Goal: Information Seeking & Learning: Check status

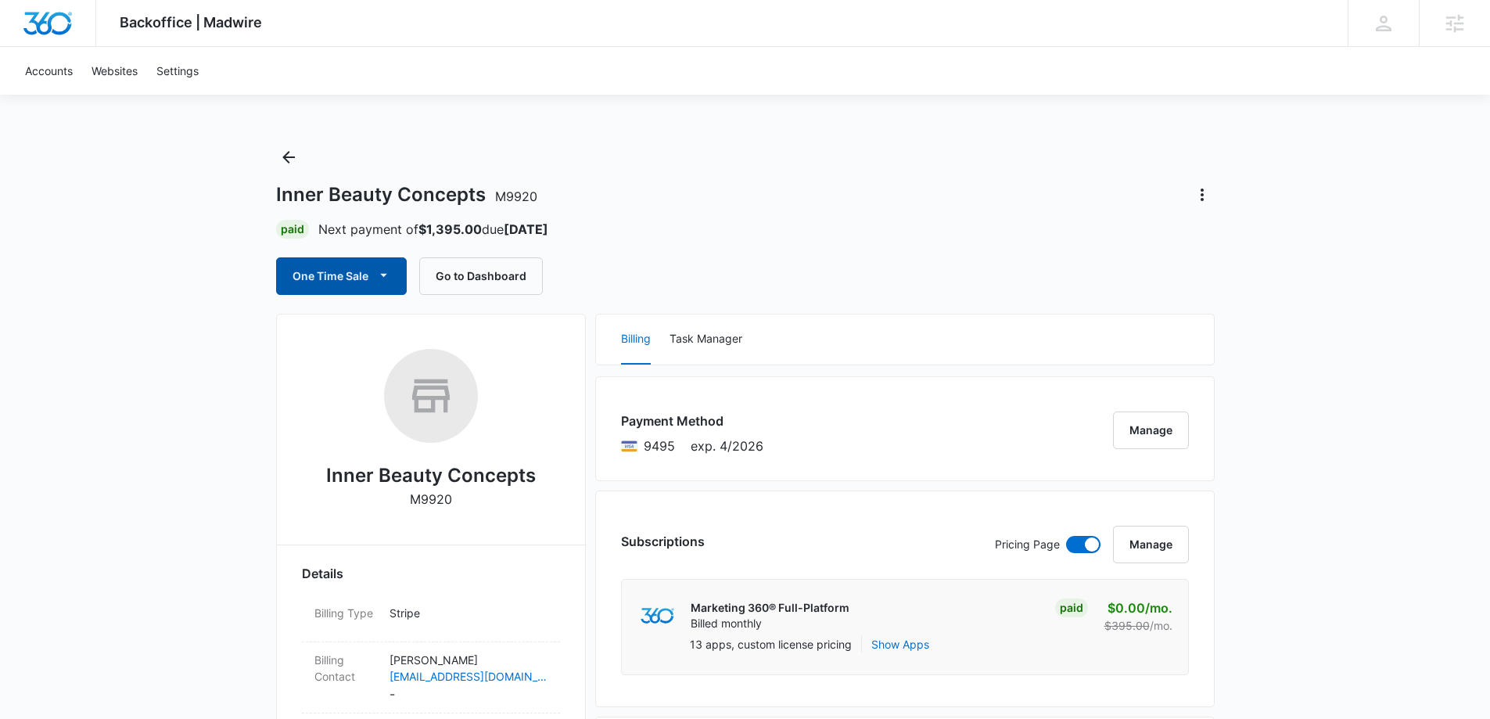
click at [367, 291] on button "One Time Sale" at bounding box center [341, 276] width 131 height 38
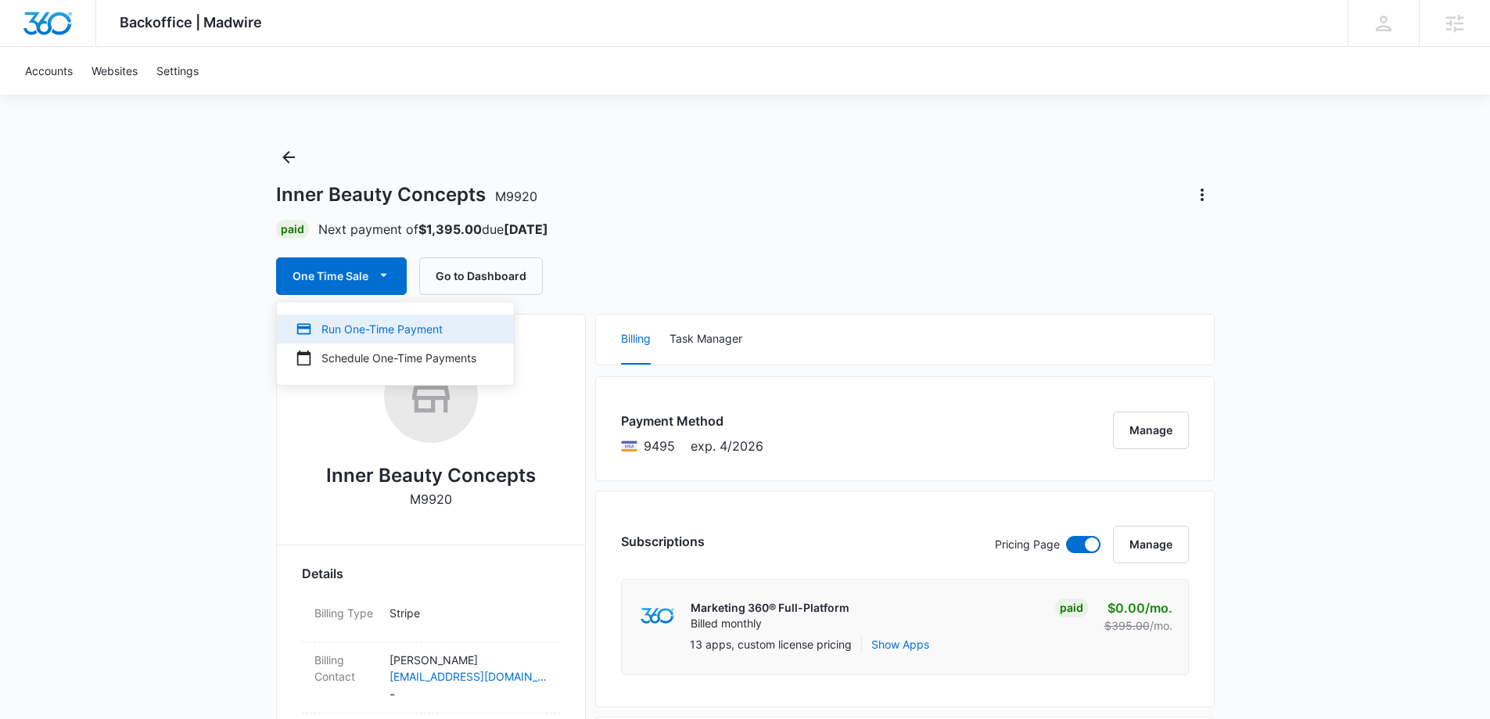
click at [364, 330] on div "Run One-Time Payment" at bounding box center [386, 329] width 181 height 16
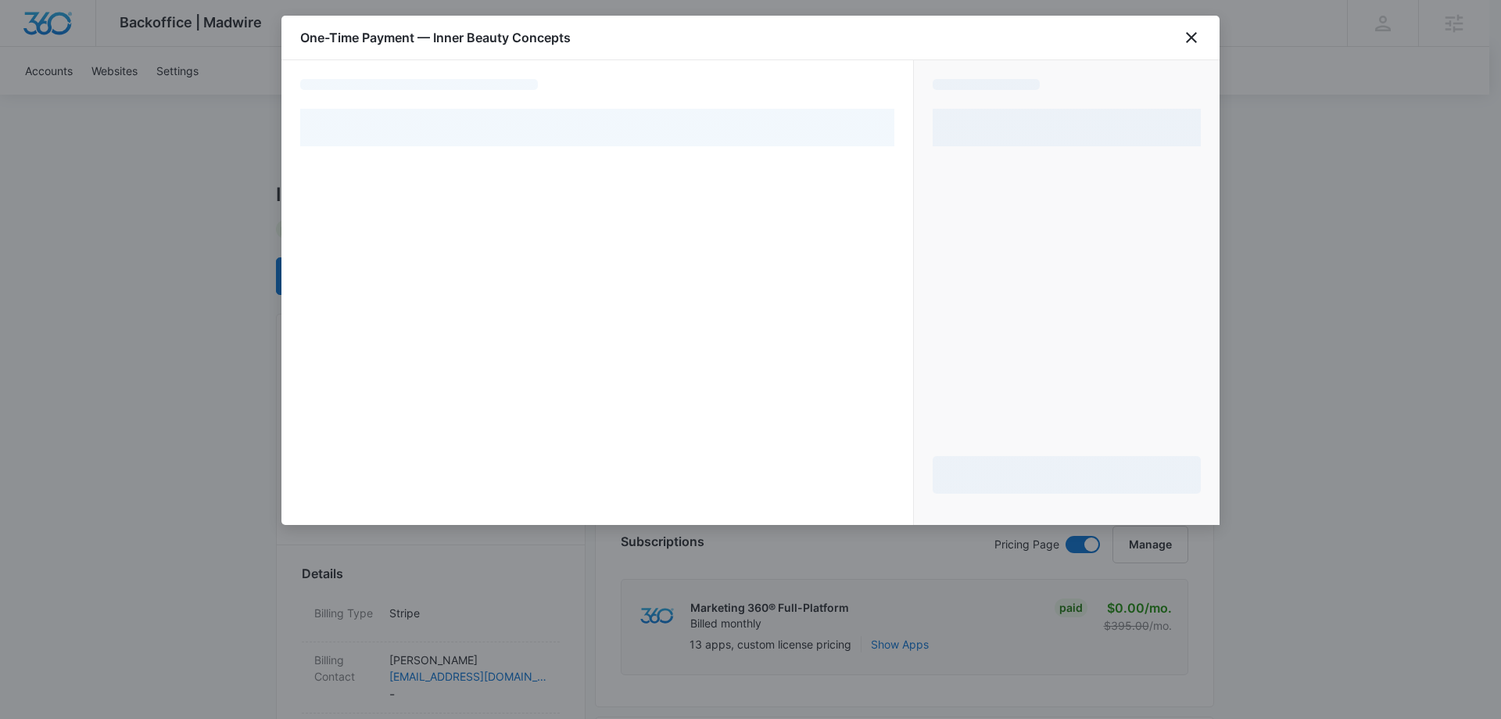
select select "pm_1Lu0vjA4n8RTgNjU6Q1peFX2"
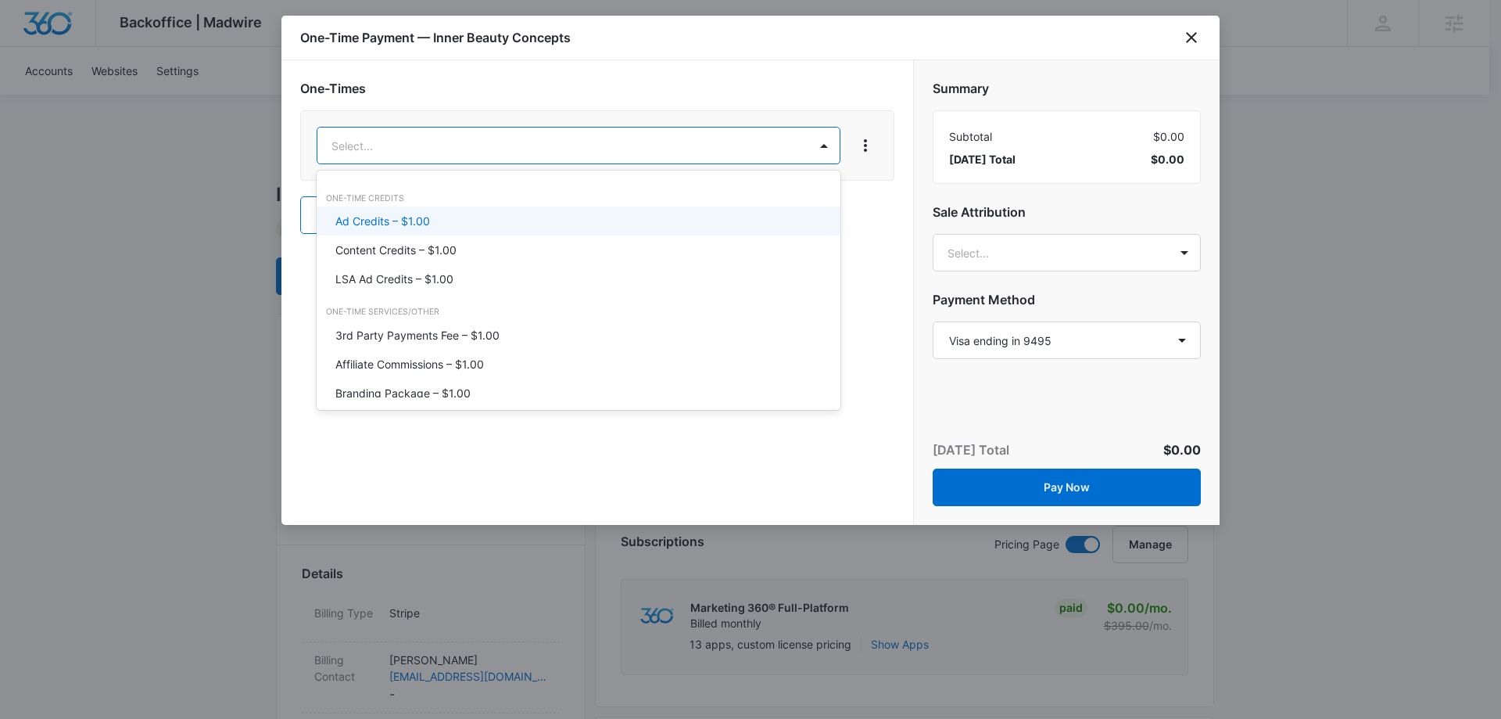
click at [434, 212] on div "Ad Credits – $1.00" at bounding box center [579, 220] width 524 height 29
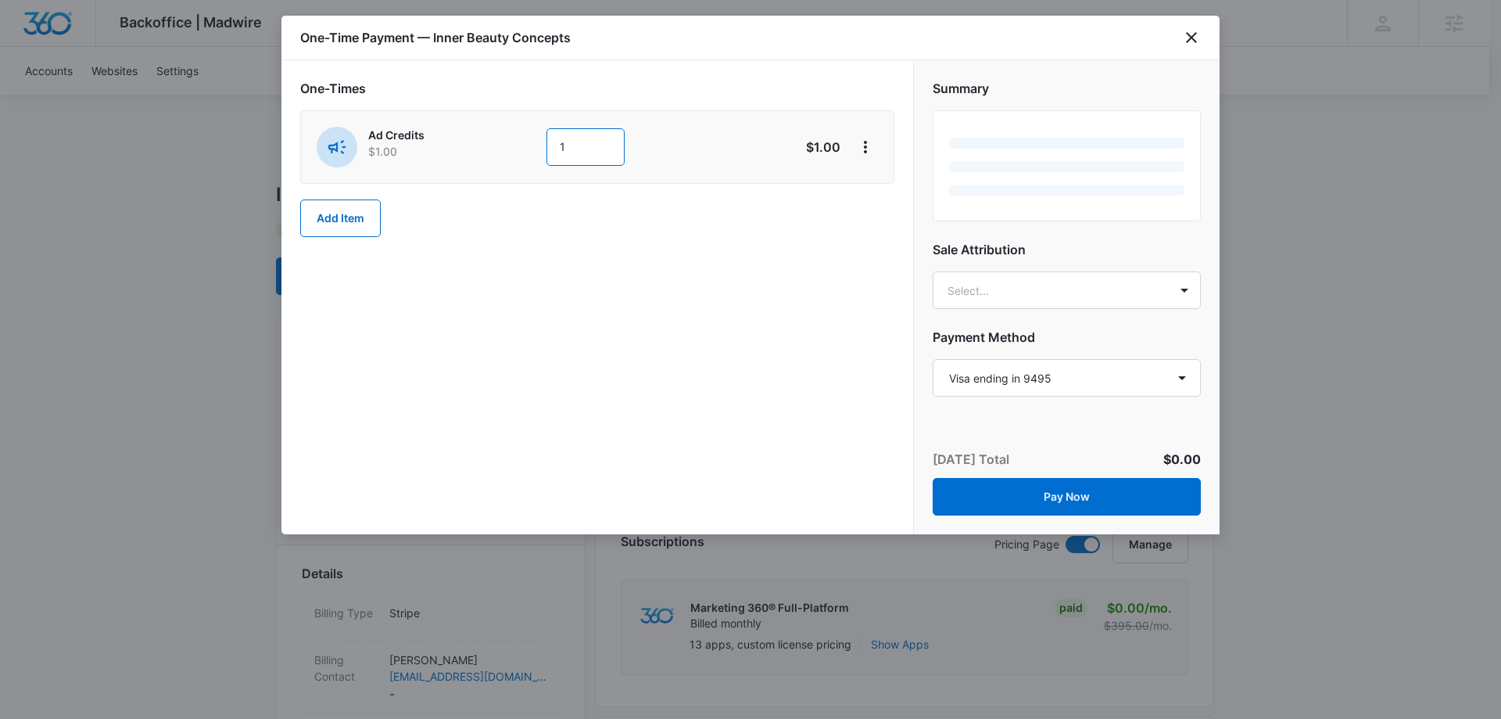
drag, startPoint x: 531, startPoint y: 159, endPoint x: 521, endPoint y: 160, distance: 10.2
click at [521, 160] on div "Ad Credits $1.00 1" at bounding box center [542, 147] width 450 height 41
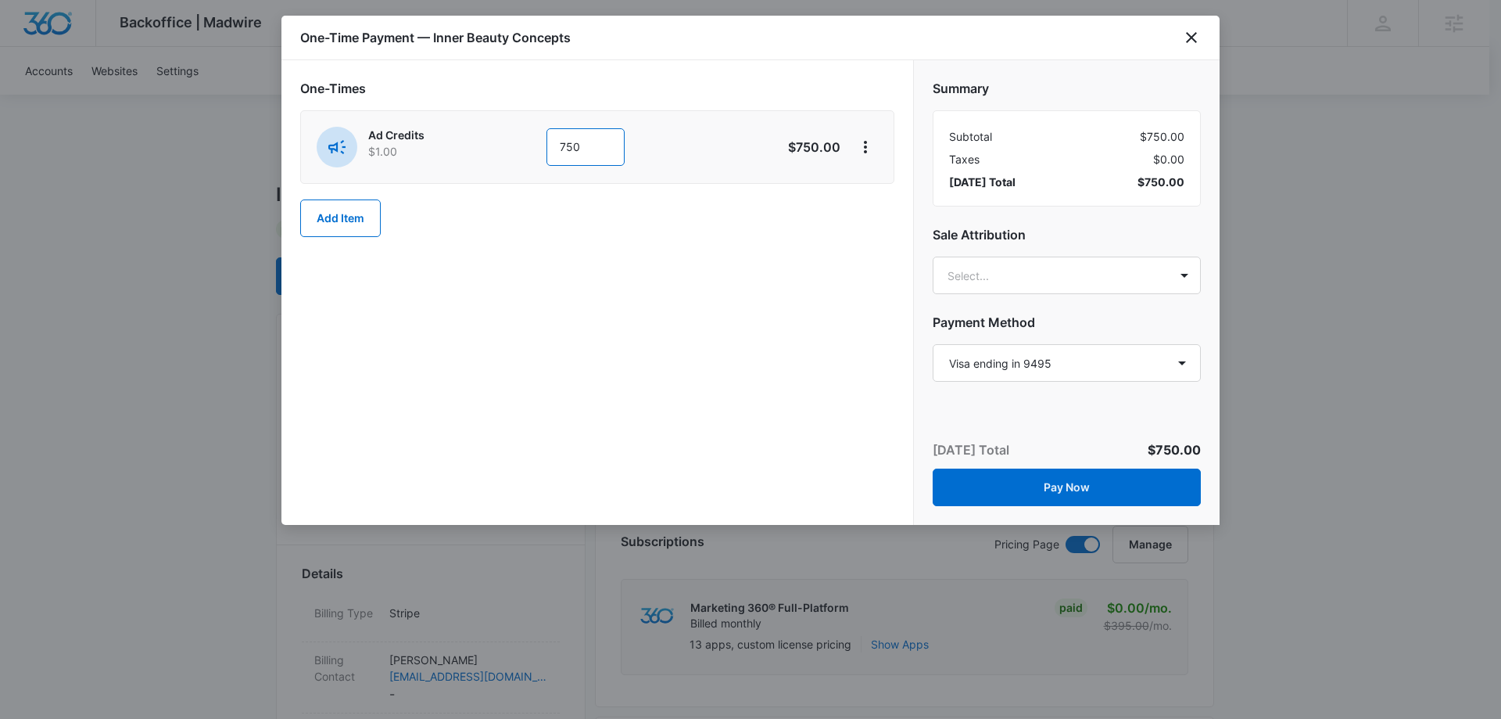
type input "750"
click at [605, 299] on div "One-Times Ad Credits $1.00 750 $750.00 Add Item" at bounding box center [597, 292] width 632 height 464
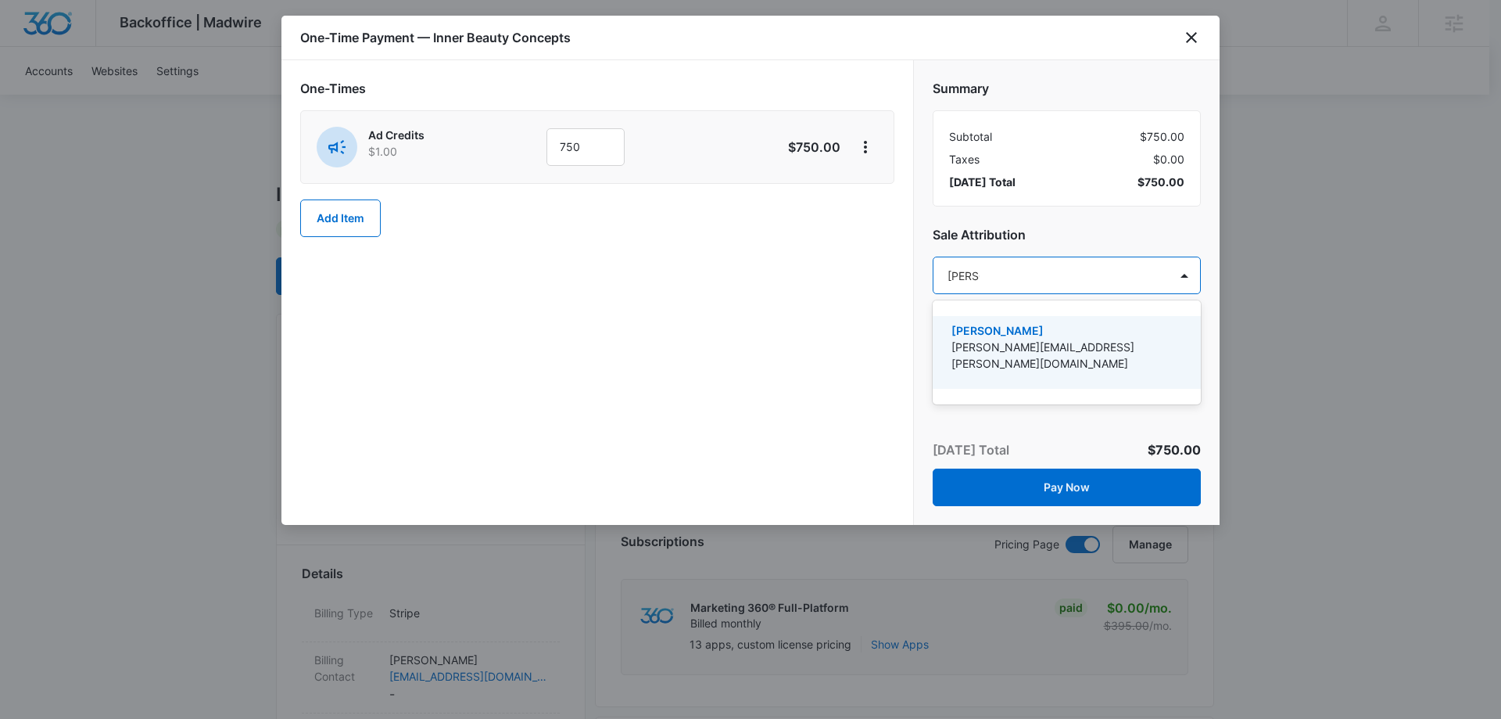
type input "koethe"
click at [977, 336] on p "[PERSON_NAME]" at bounding box center [1066, 330] width 228 height 16
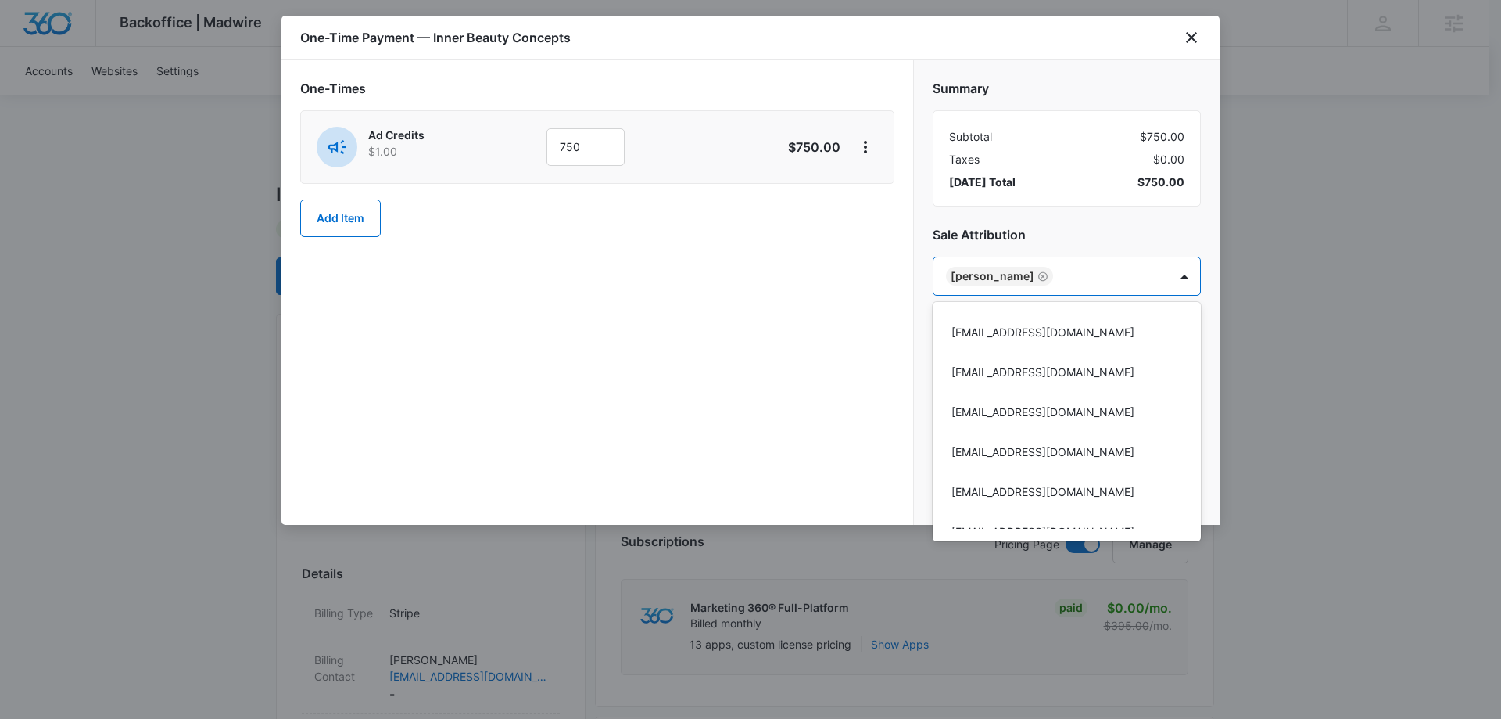
click at [1056, 236] on div at bounding box center [750, 359] width 1501 height 719
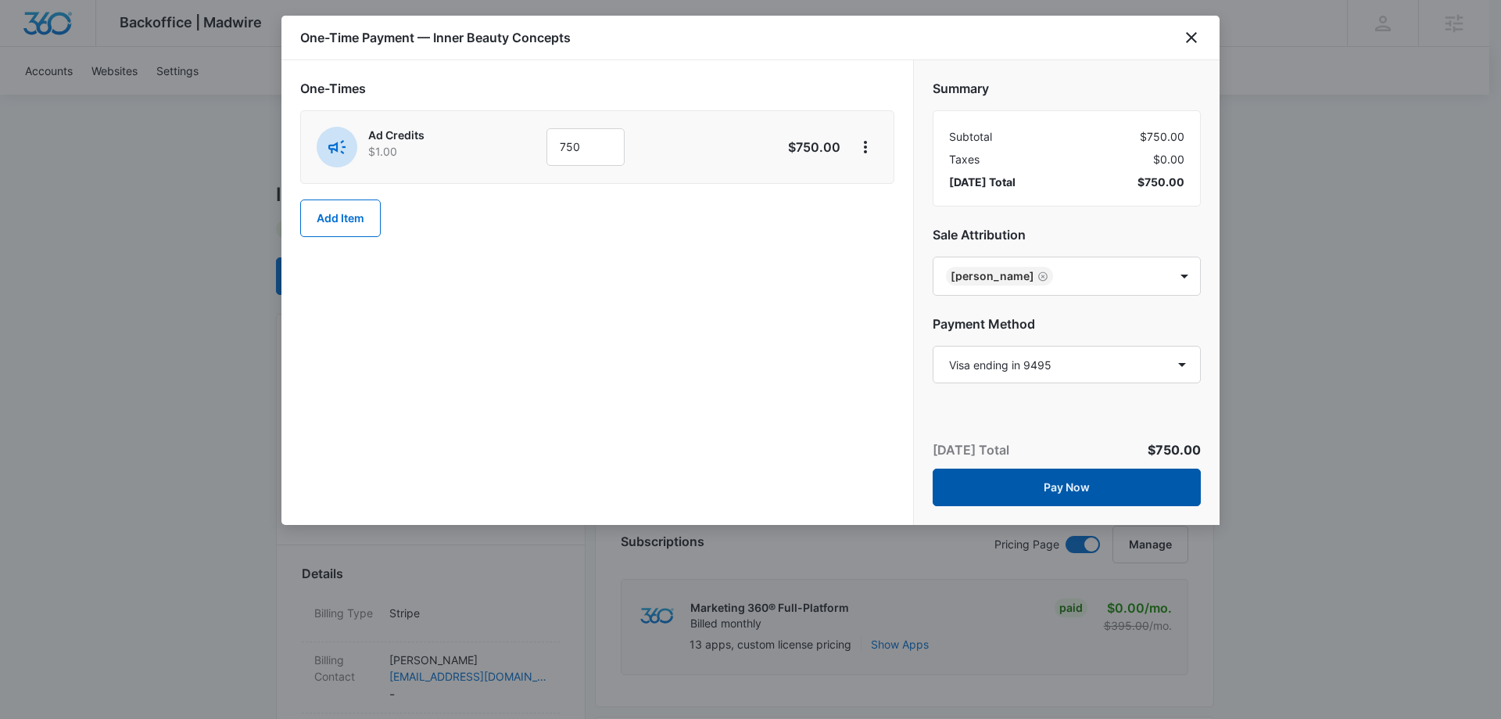
click at [1031, 486] on button "Pay Now" at bounding box center [1067, 487] width 268 height 38
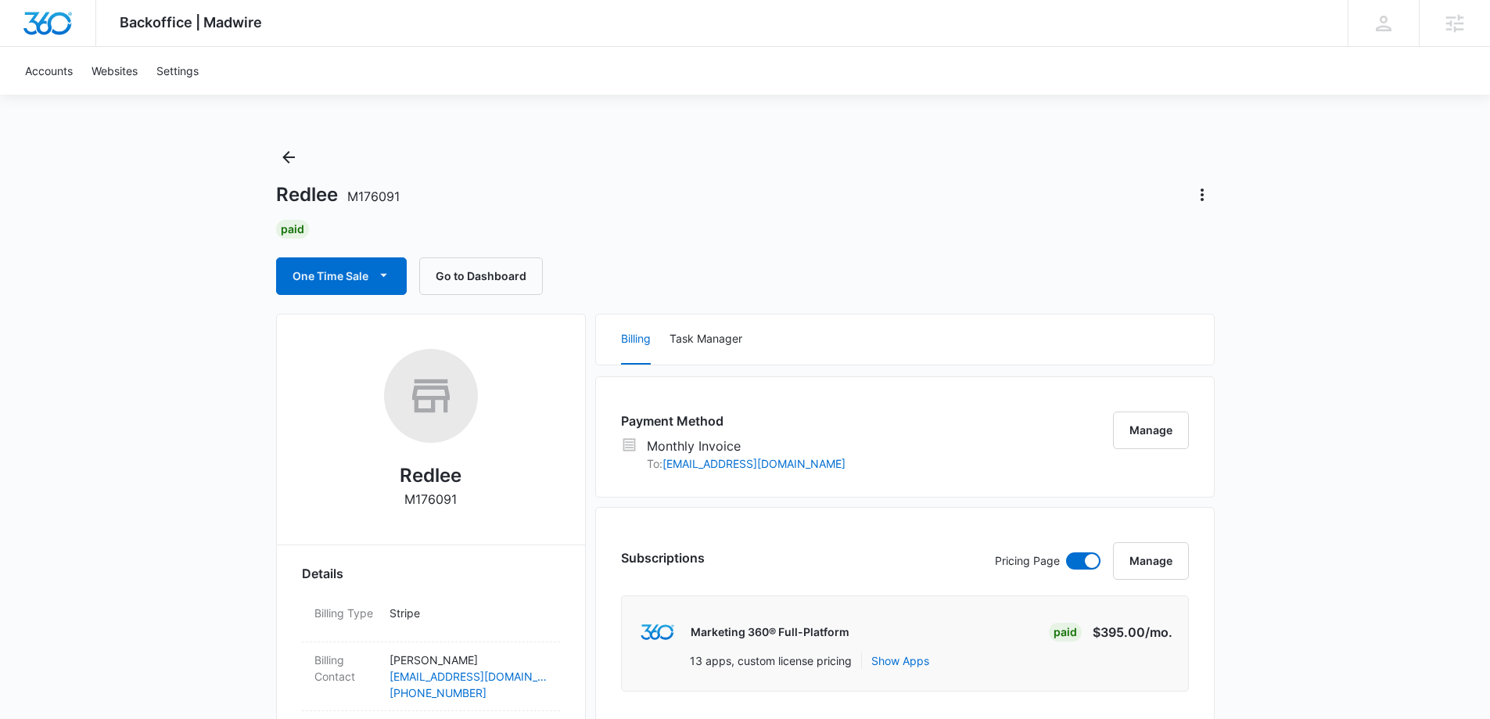
click at [24, 26] on img "Dashboard" at bounding box center [48, 23] width 50 height 23
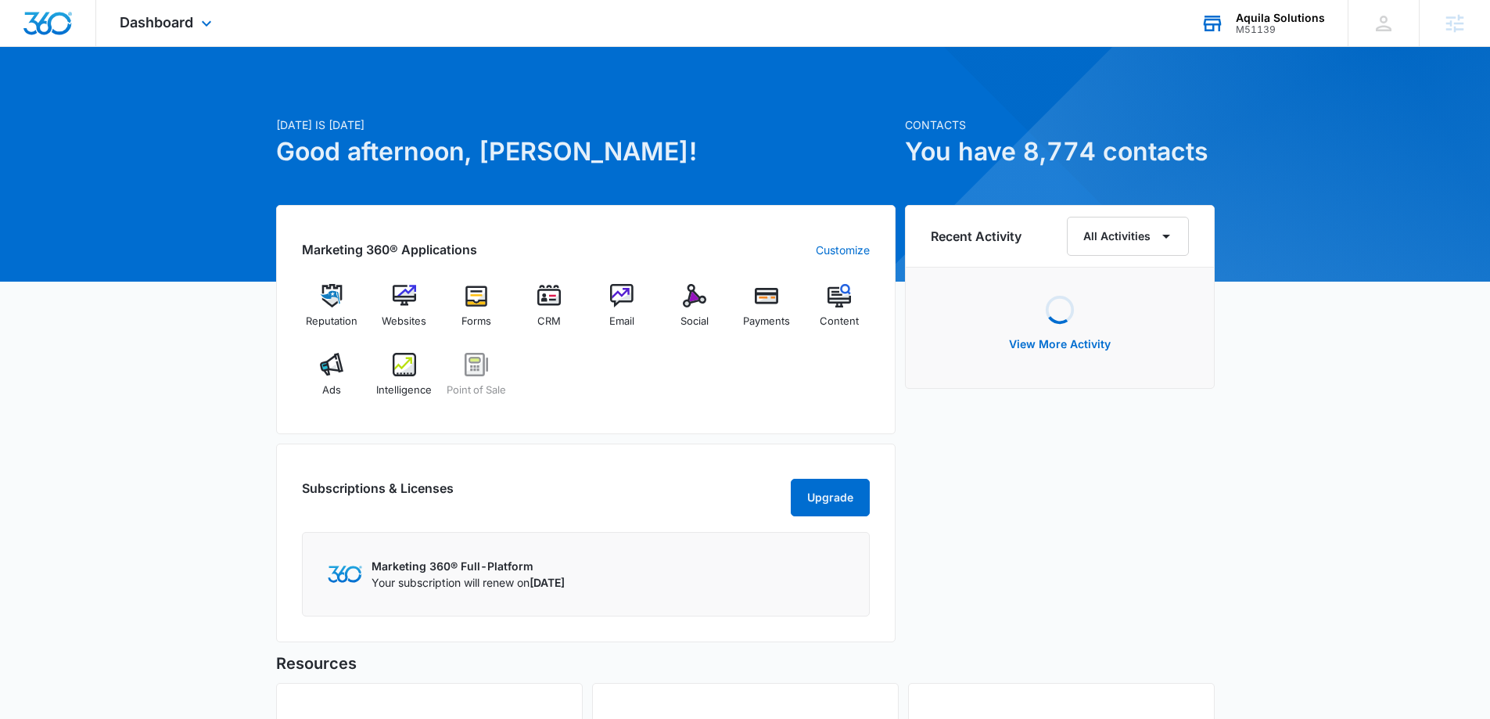
click at [1240, 13] on div "Aquila Solutions" at bounding box center [1279, 18] width 89 height 13
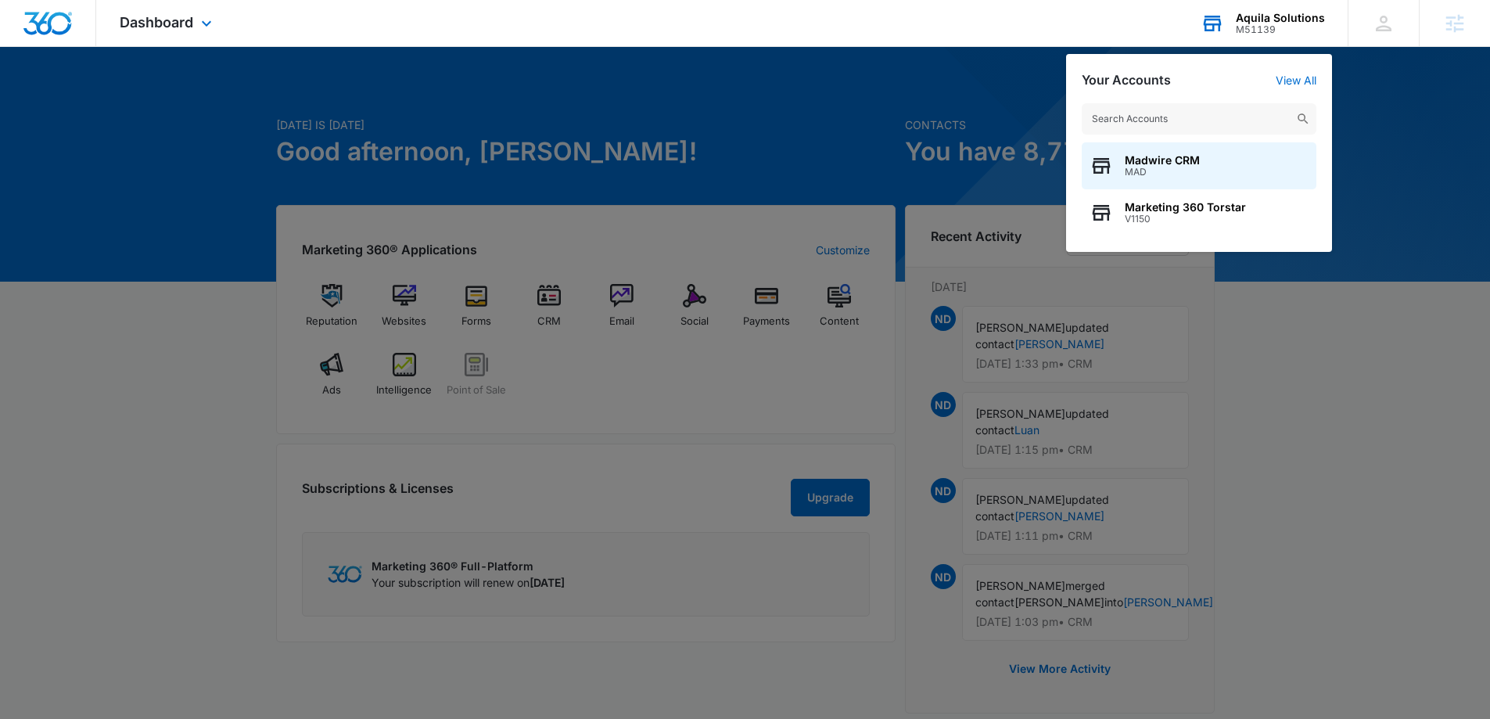
click at [1135, 118] on input "text" at bounding box center [1198, 118] width 235 height 31
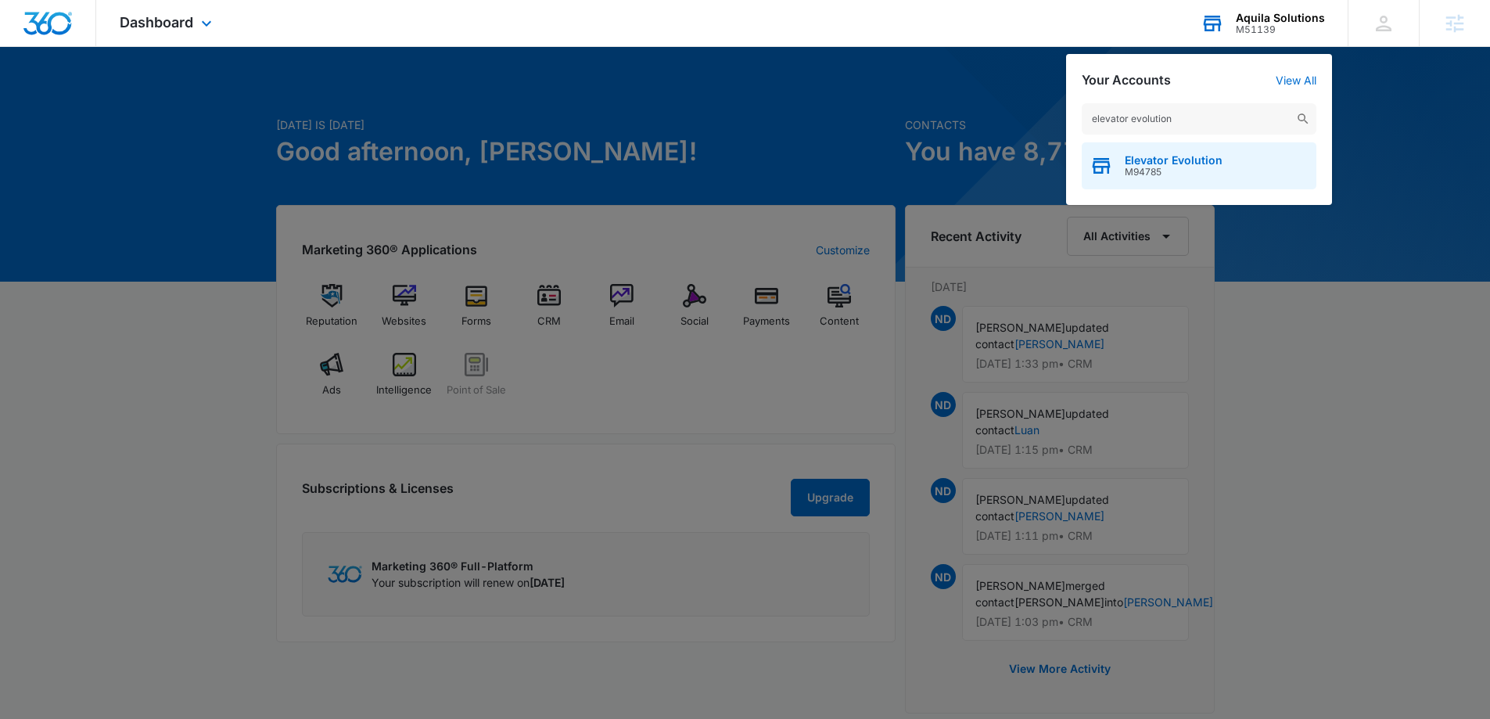
type input "elevator evolution"
click at [1172, 170] on span "M94785" at bounding box center [1173, 172] width 98 height 11
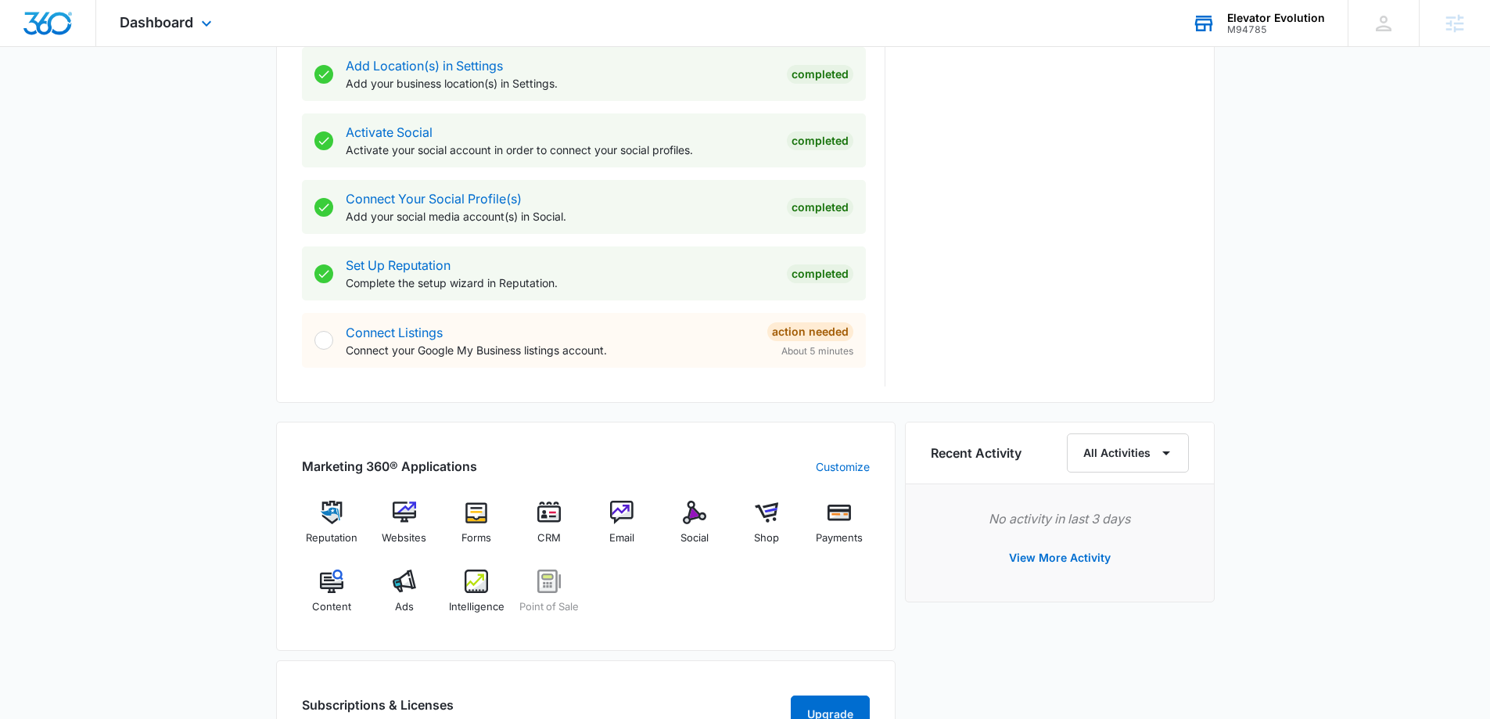
scroll to position [782, 0]
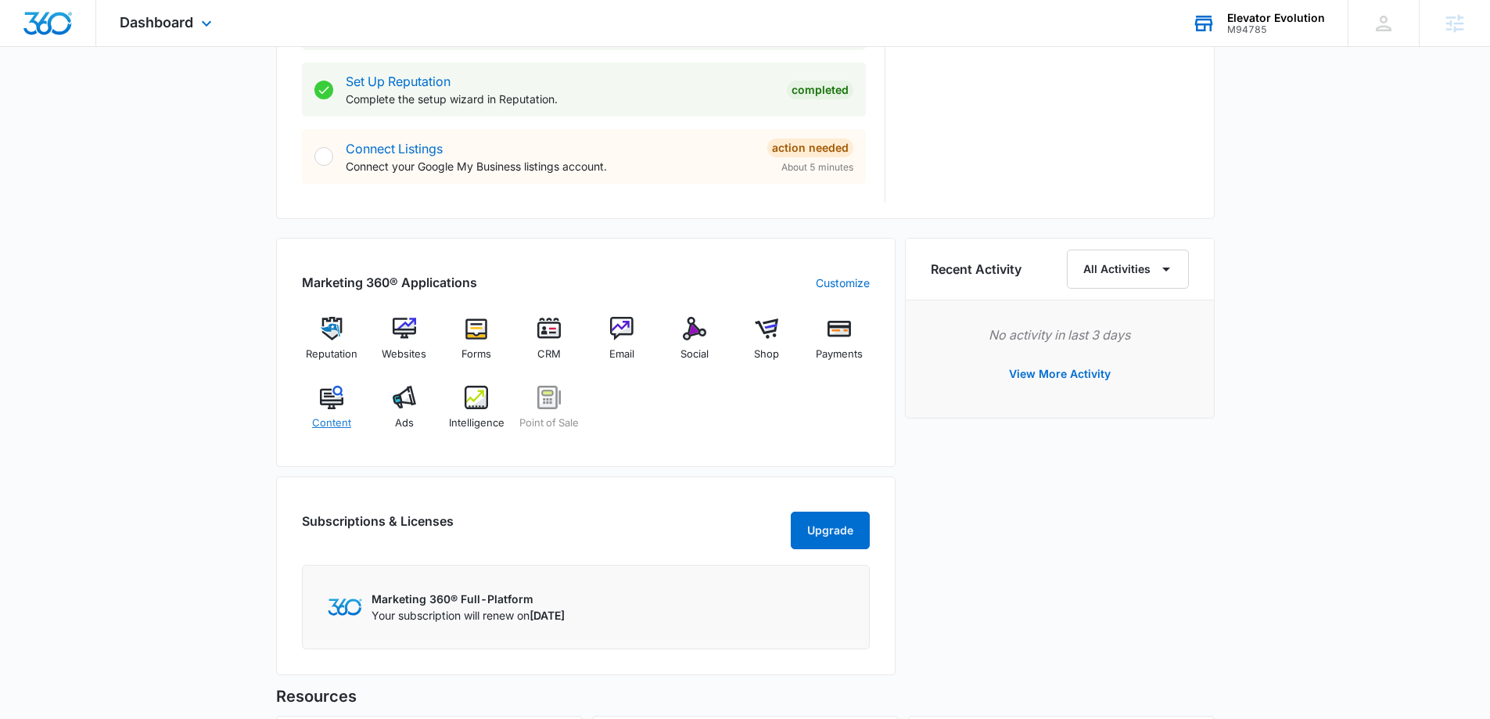
click at [332, 412] on div "Content" at bounding box center [332, 413] width 60 height 56
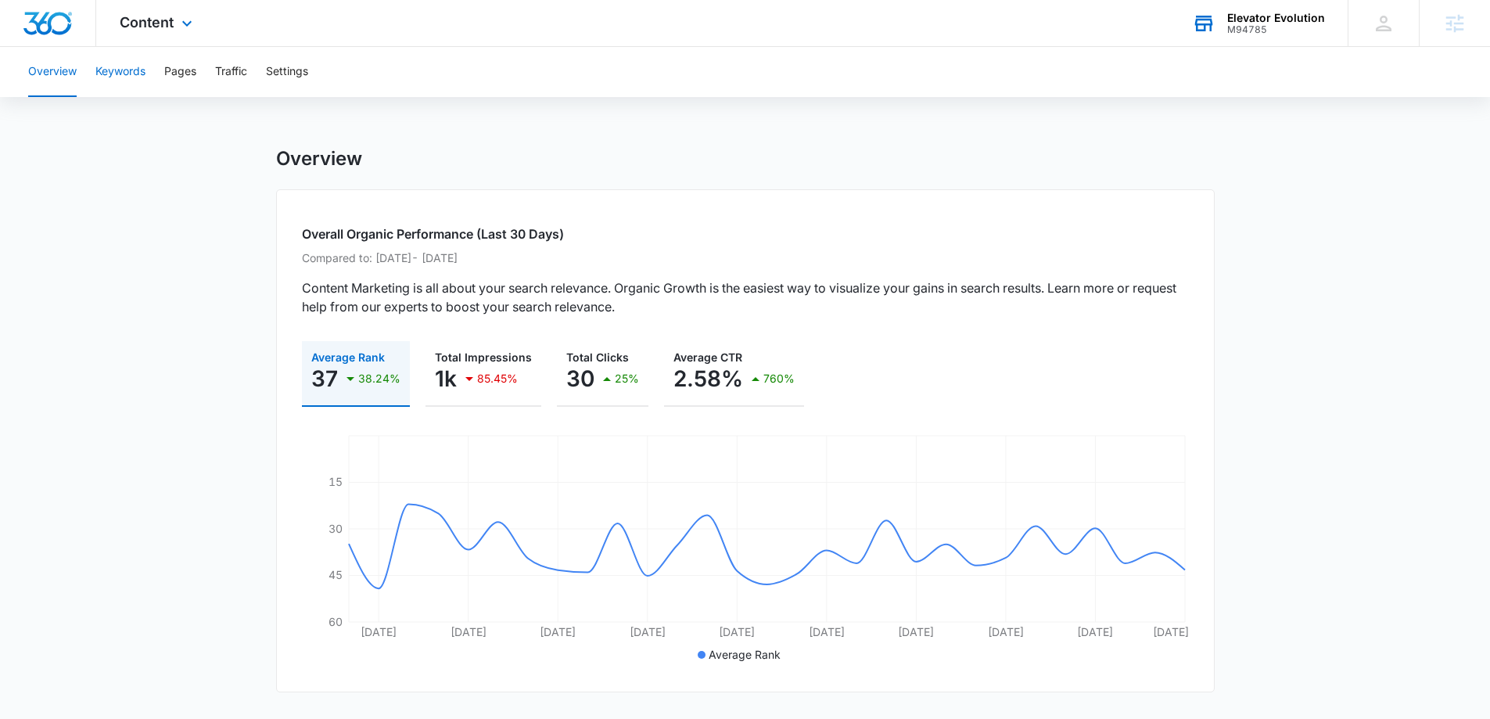
click at [127, 76] on button "Keywords" at bounding box center [120, 72] width 50 height 50
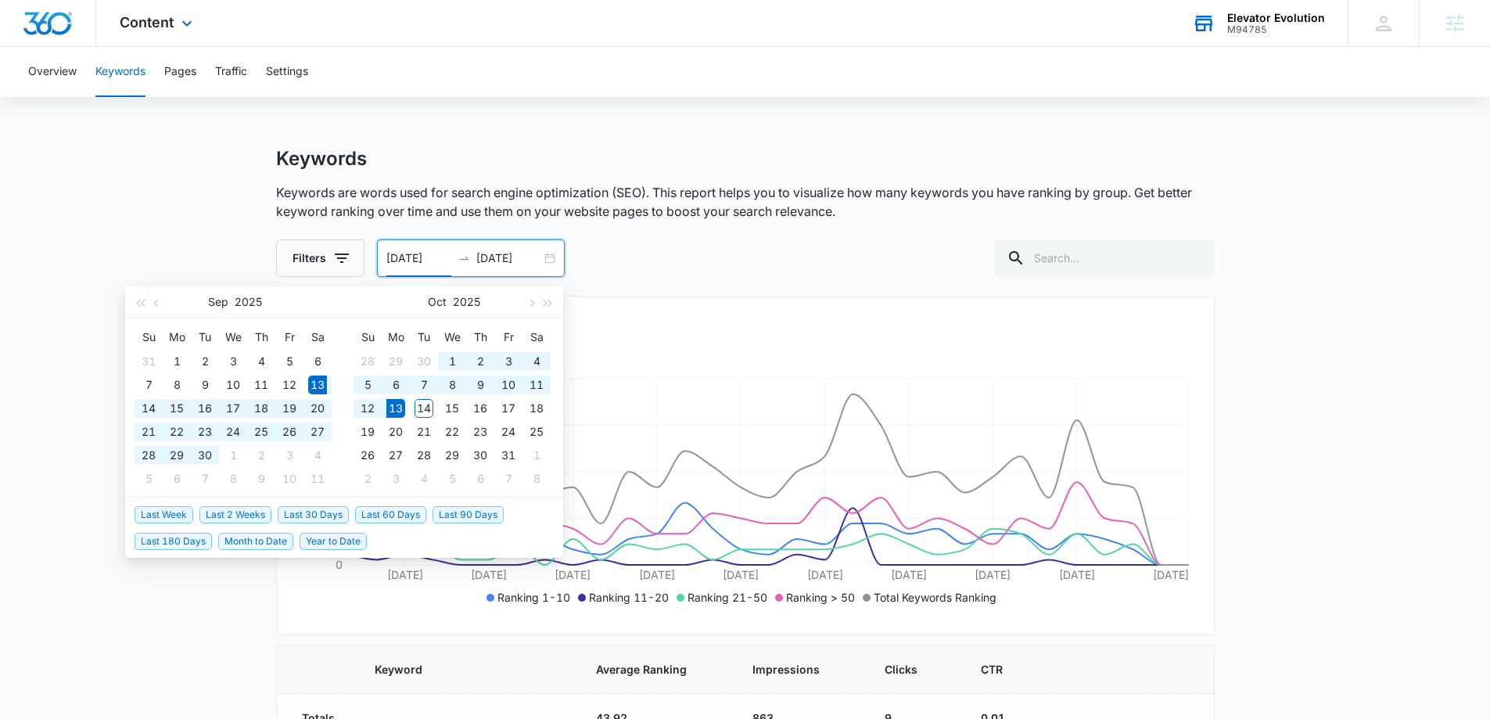
click at [389, 259] on input "09/13/2025" at bounding box center [418, 257] width 65 height 17
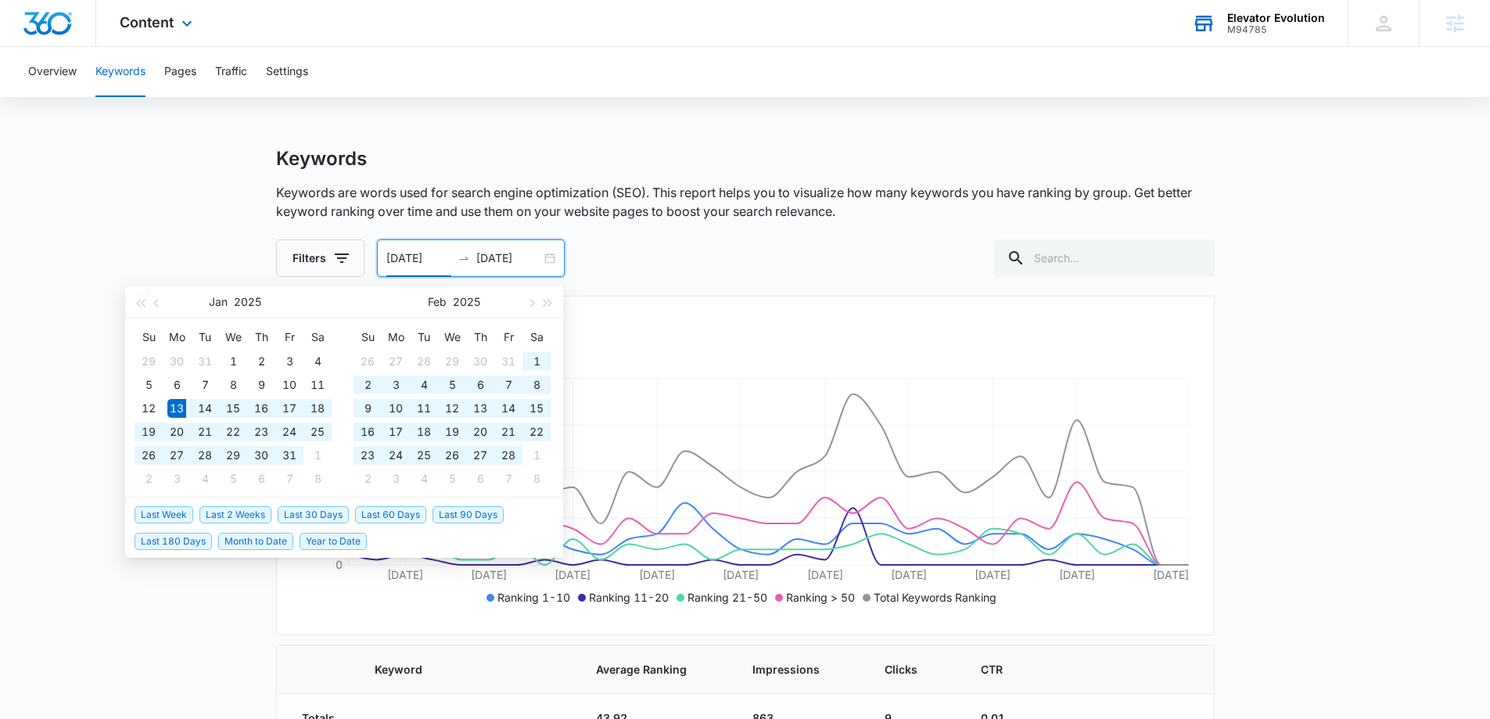
type input "01/13/2025"
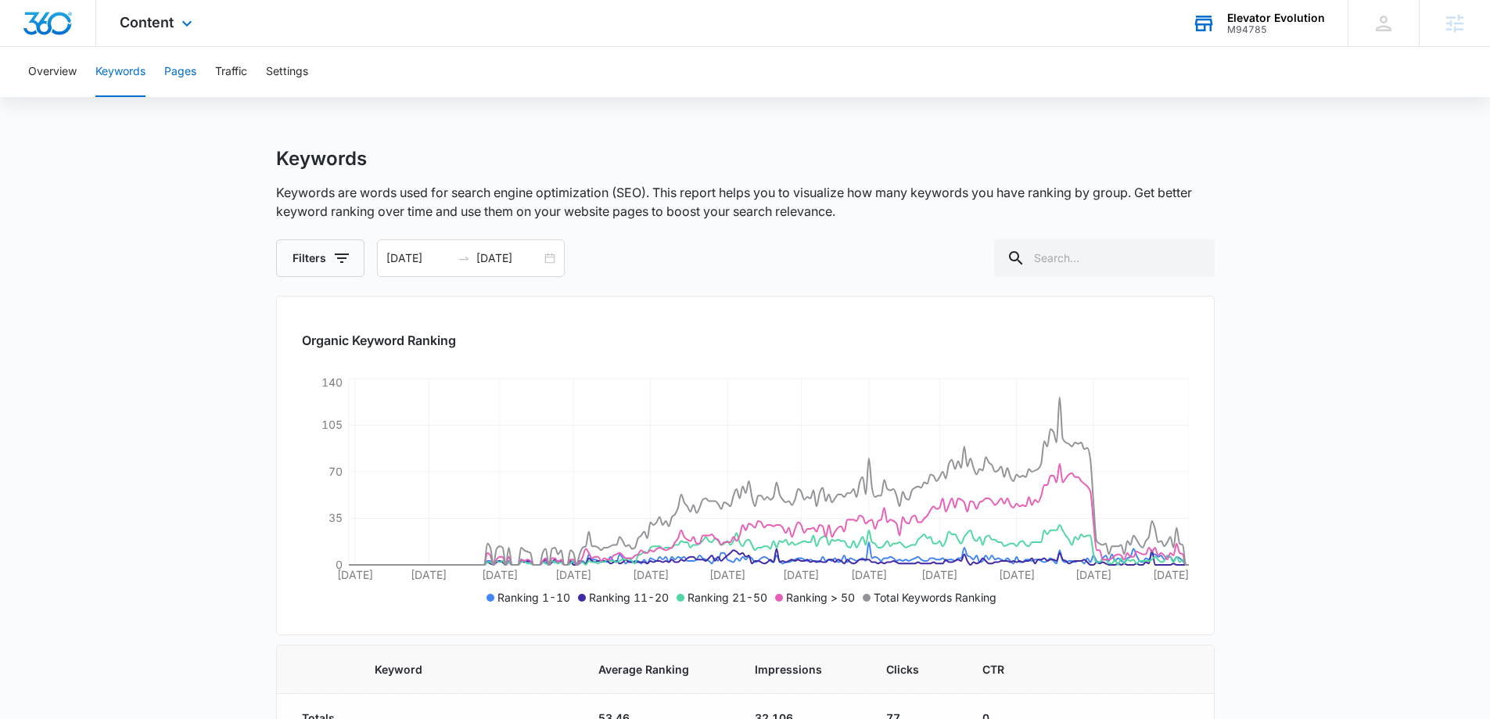
click at [176, 70] on button "Pages" at bounding box center [180, 72] width 32 height 50
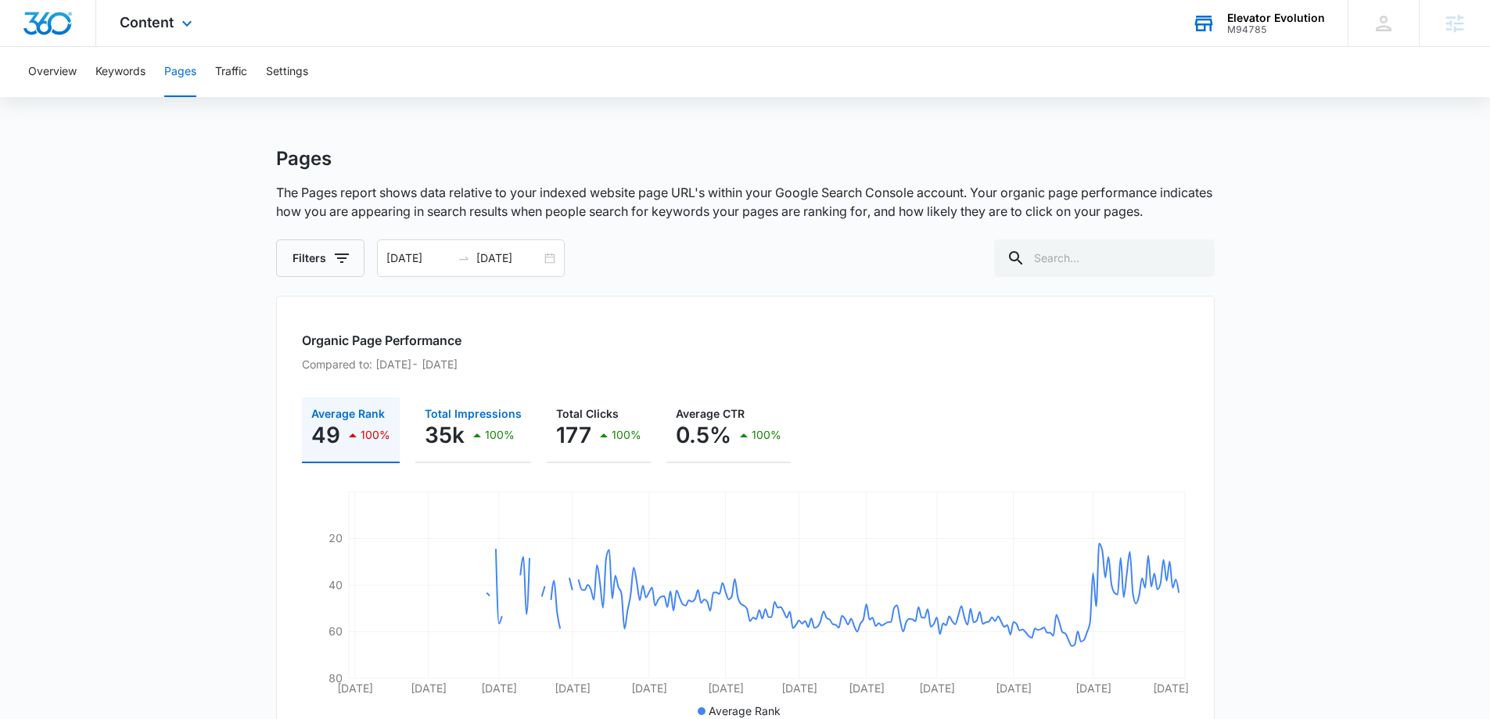
click at [457, 430] on p "35k" at bounding box center [445, 434] width 40 height 25
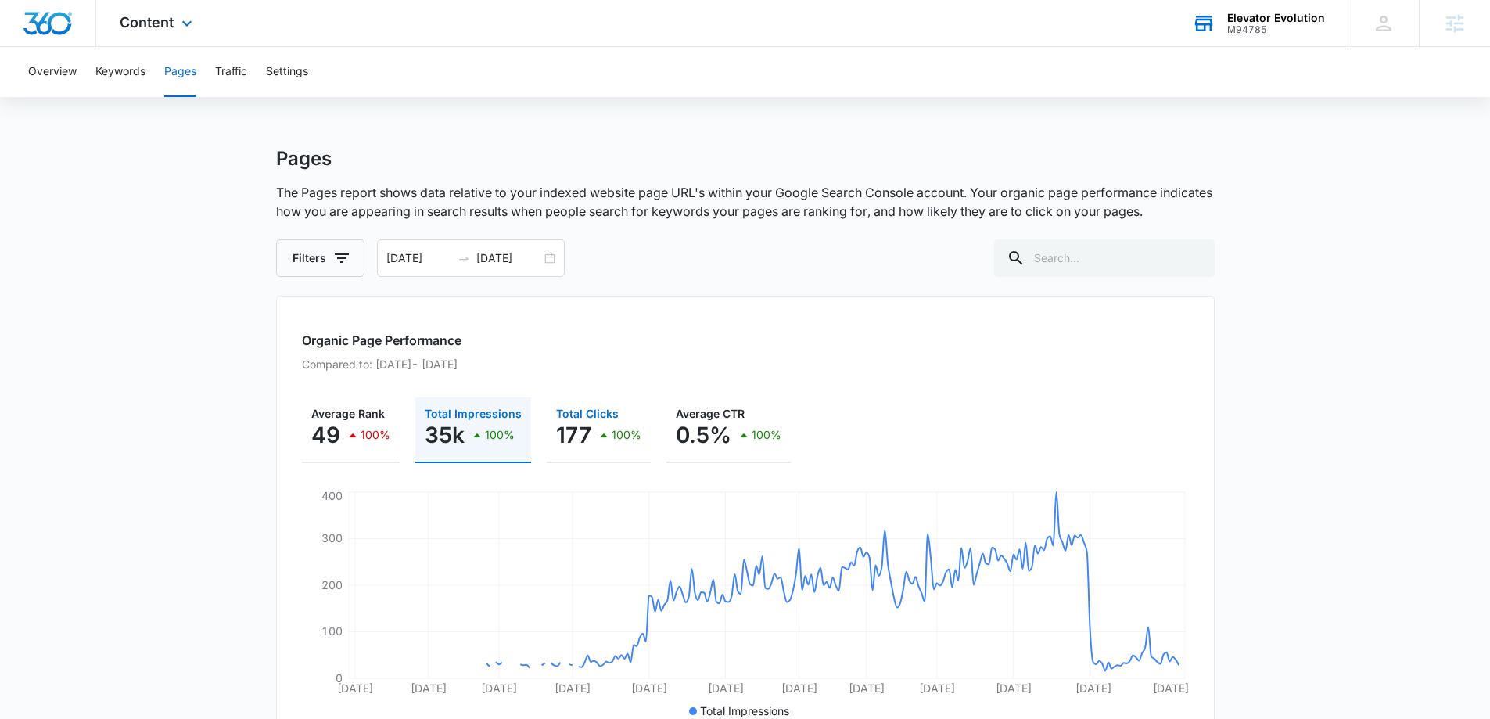
click at [588, 428] on div "177 100%" at bounding box center [598, 434] width 85 height 31
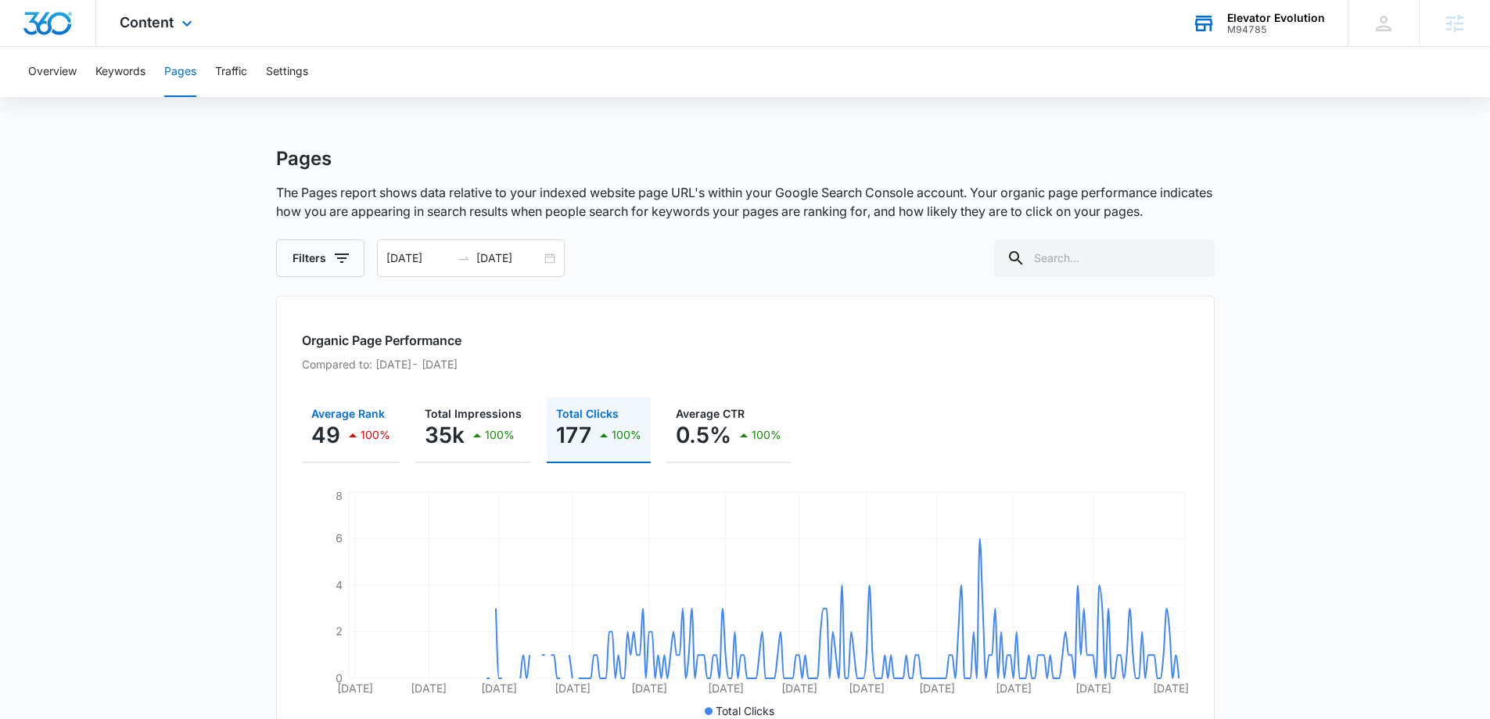
click at [342, 428] on div "49 100%" at bounding box center [350, 434] width 79 height 31
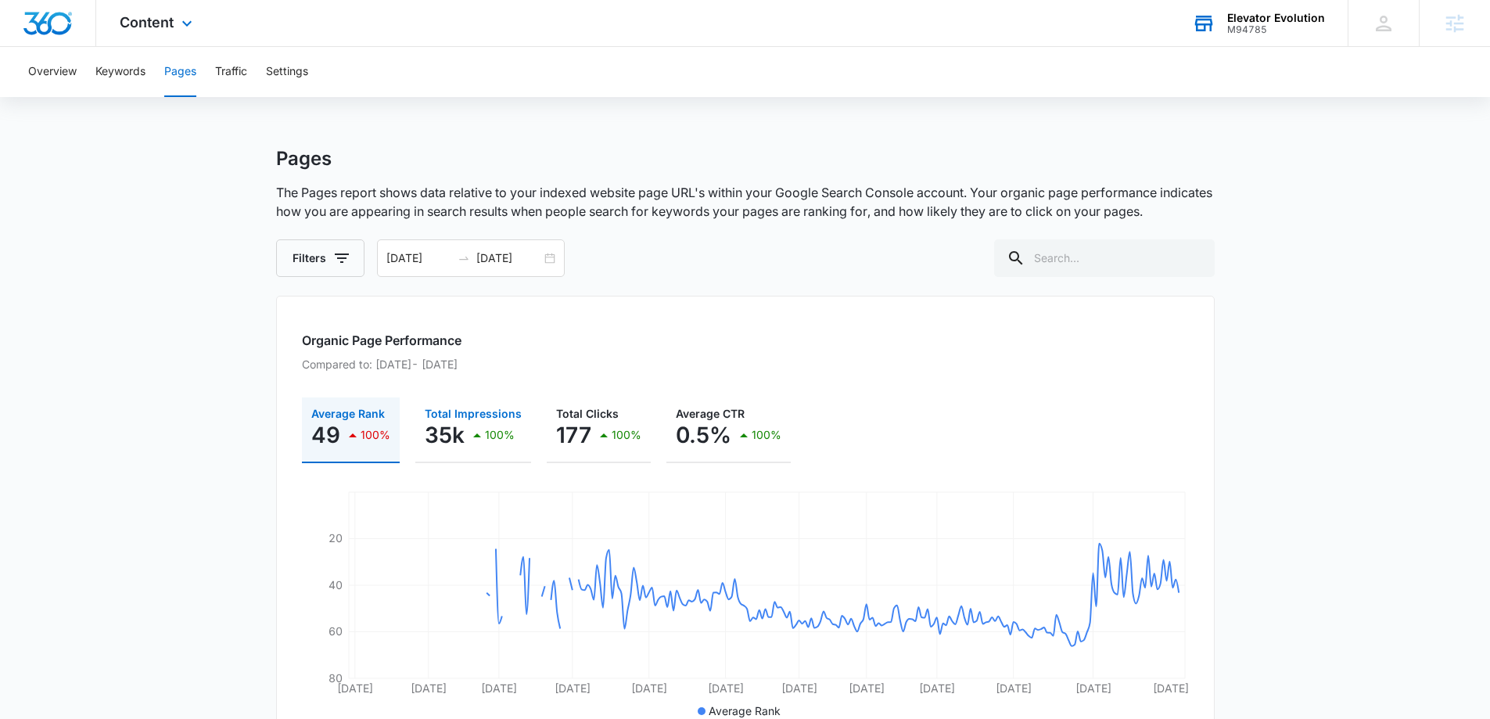
click at [479, 420] on div "100%" at bounding box center [491, 434] width 47 height 31
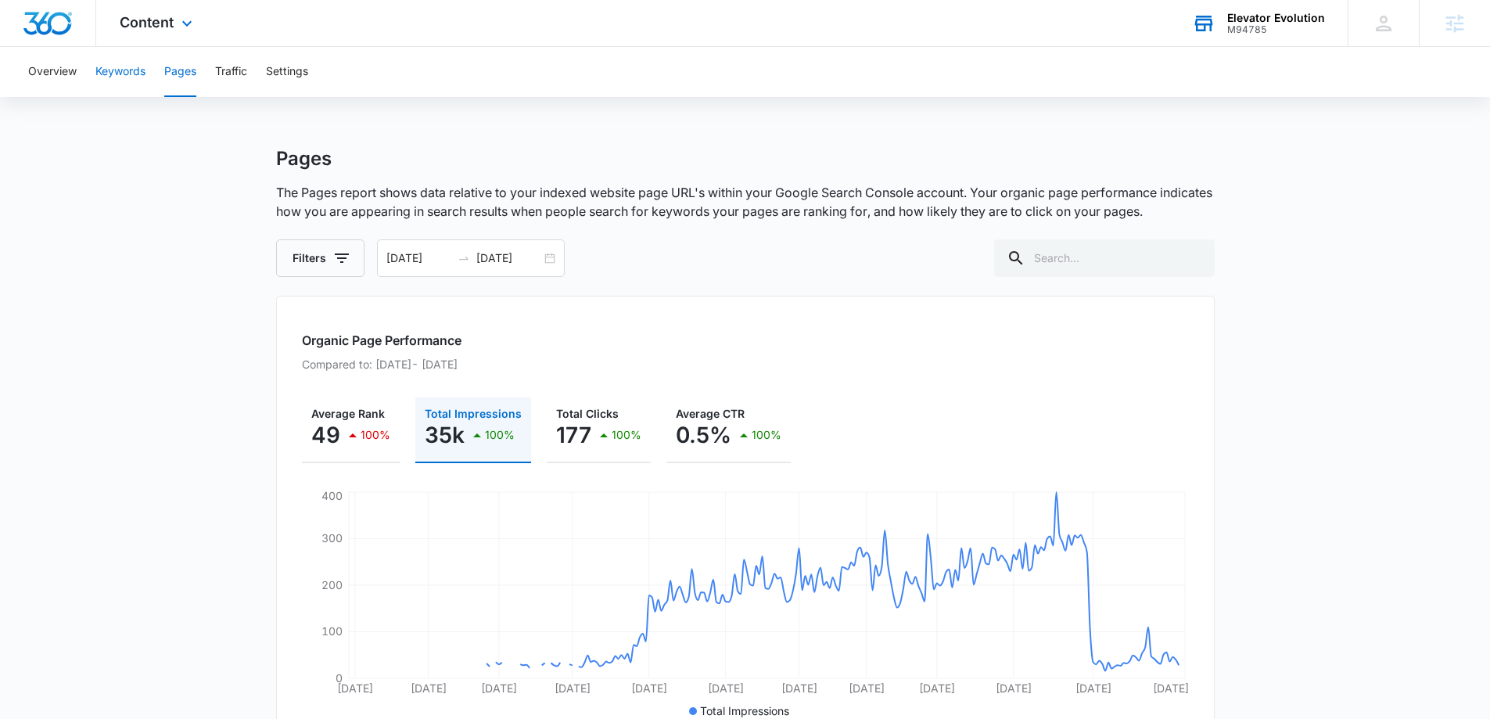
click at [143, 78] on button "Keywords" at bounding box center [120, 72] width 50 height 50
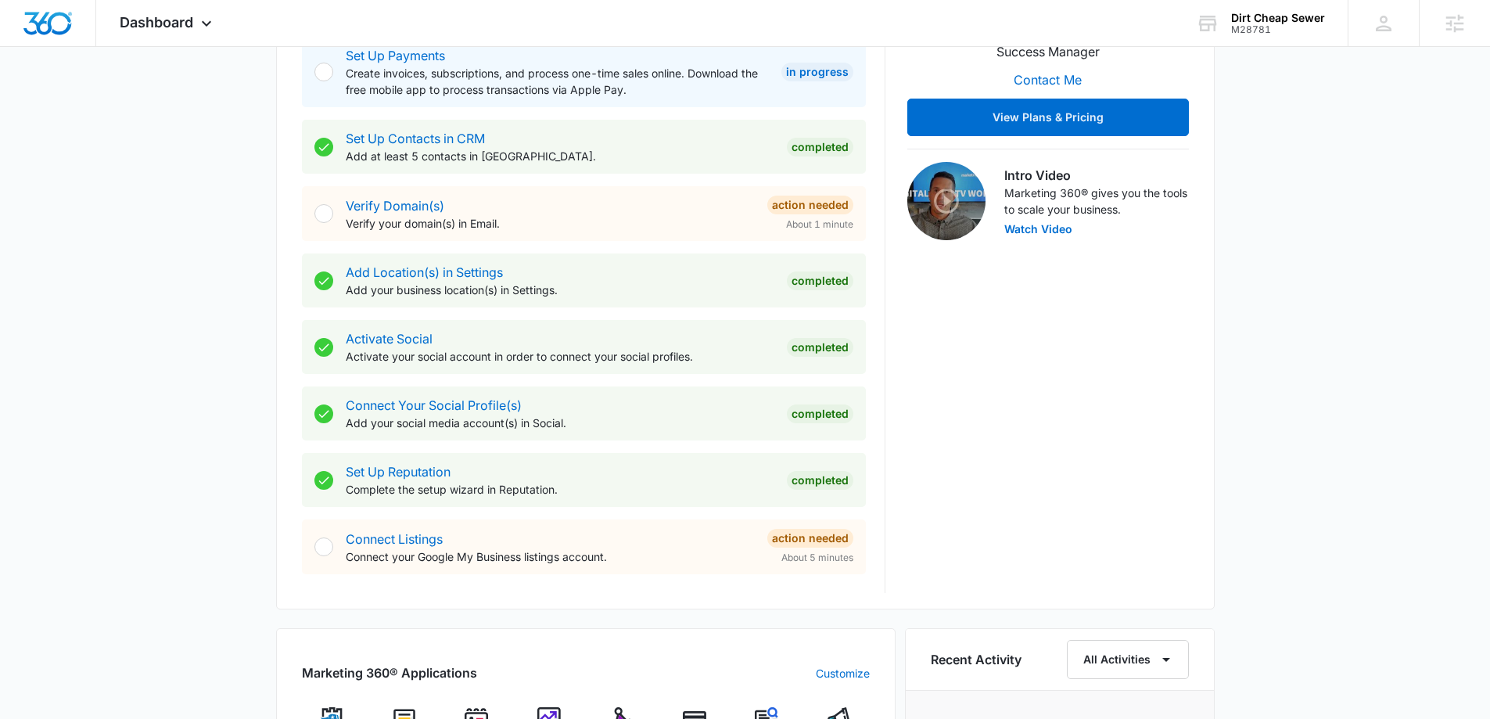
scroll to position [626, 0]
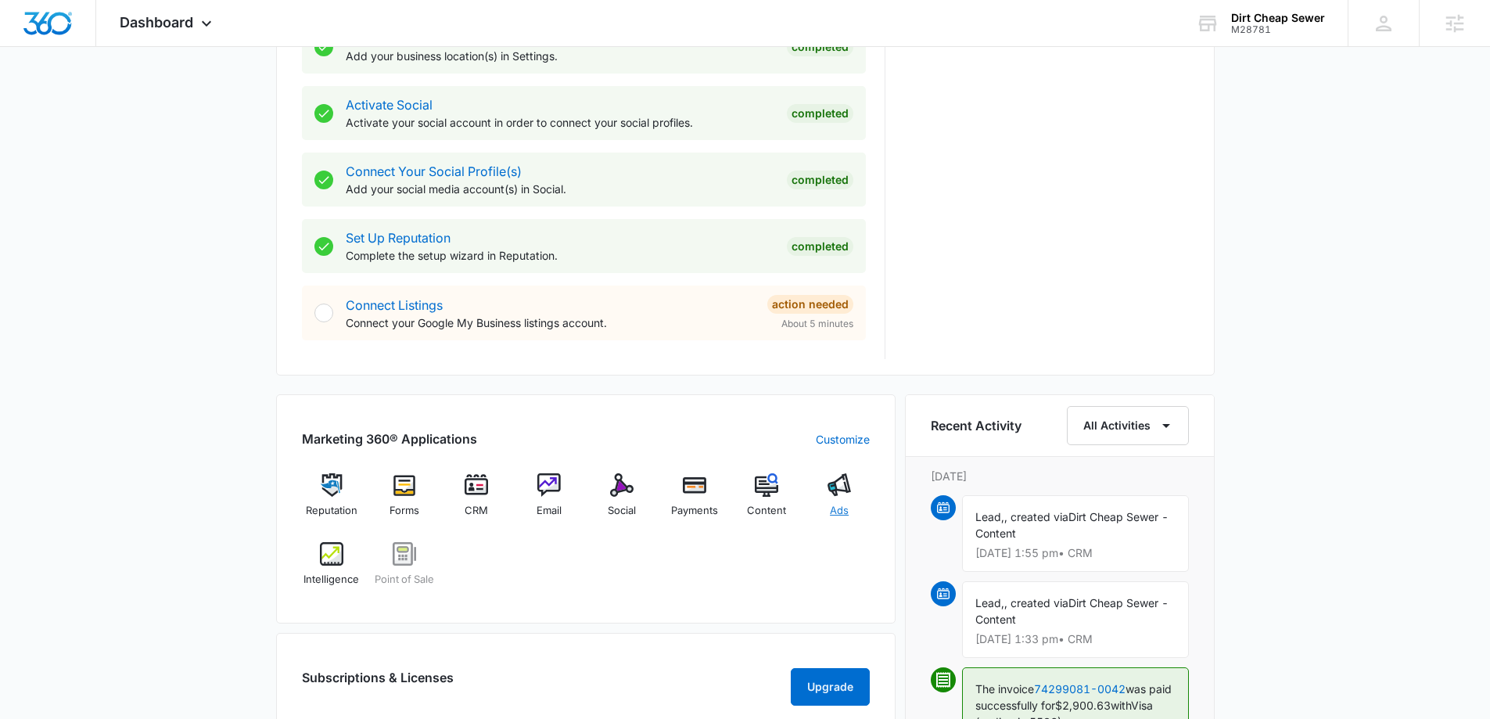
click at [831, 493] on img at bounding box center [838, 484] width 23 height 23
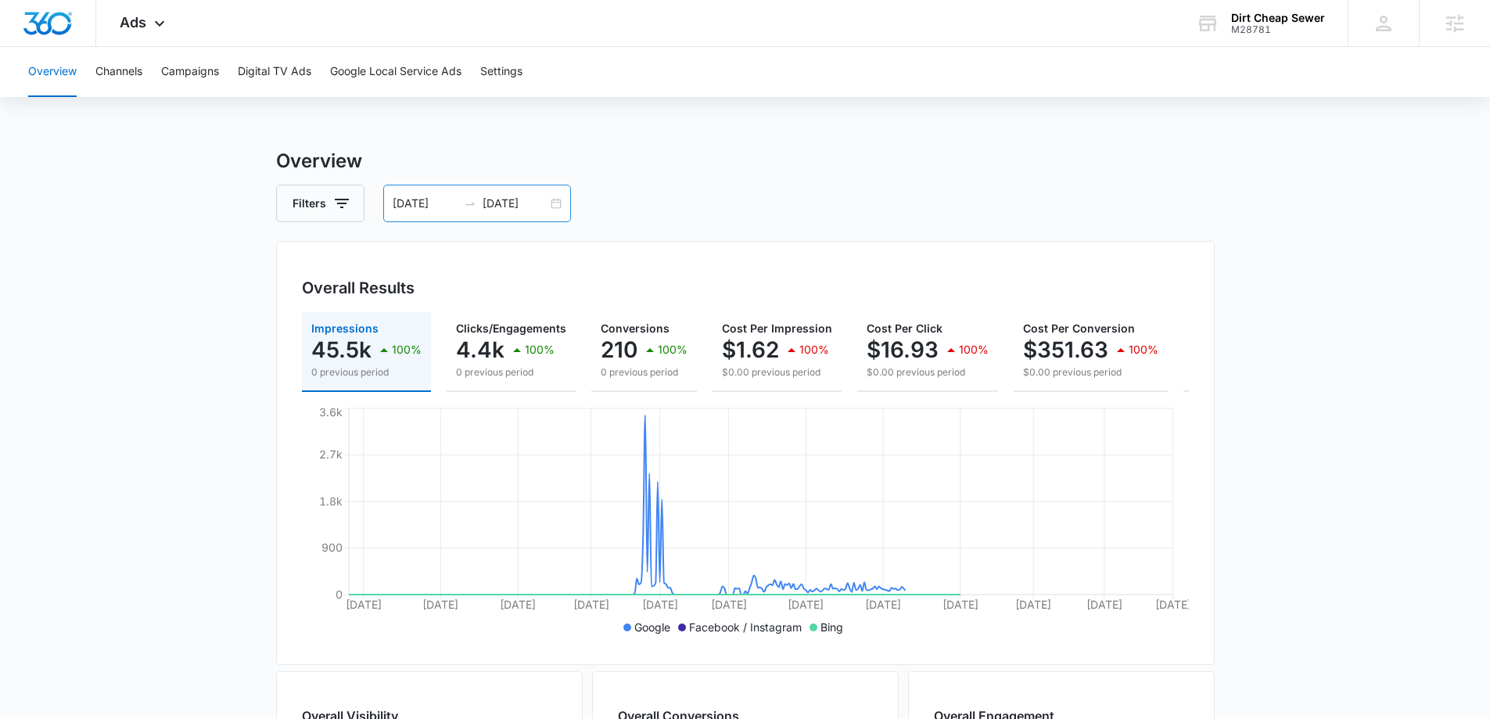
click at [553, 203] on div "[DATE] [DATE]" at bounding box center [477, 204] width 188 height 38
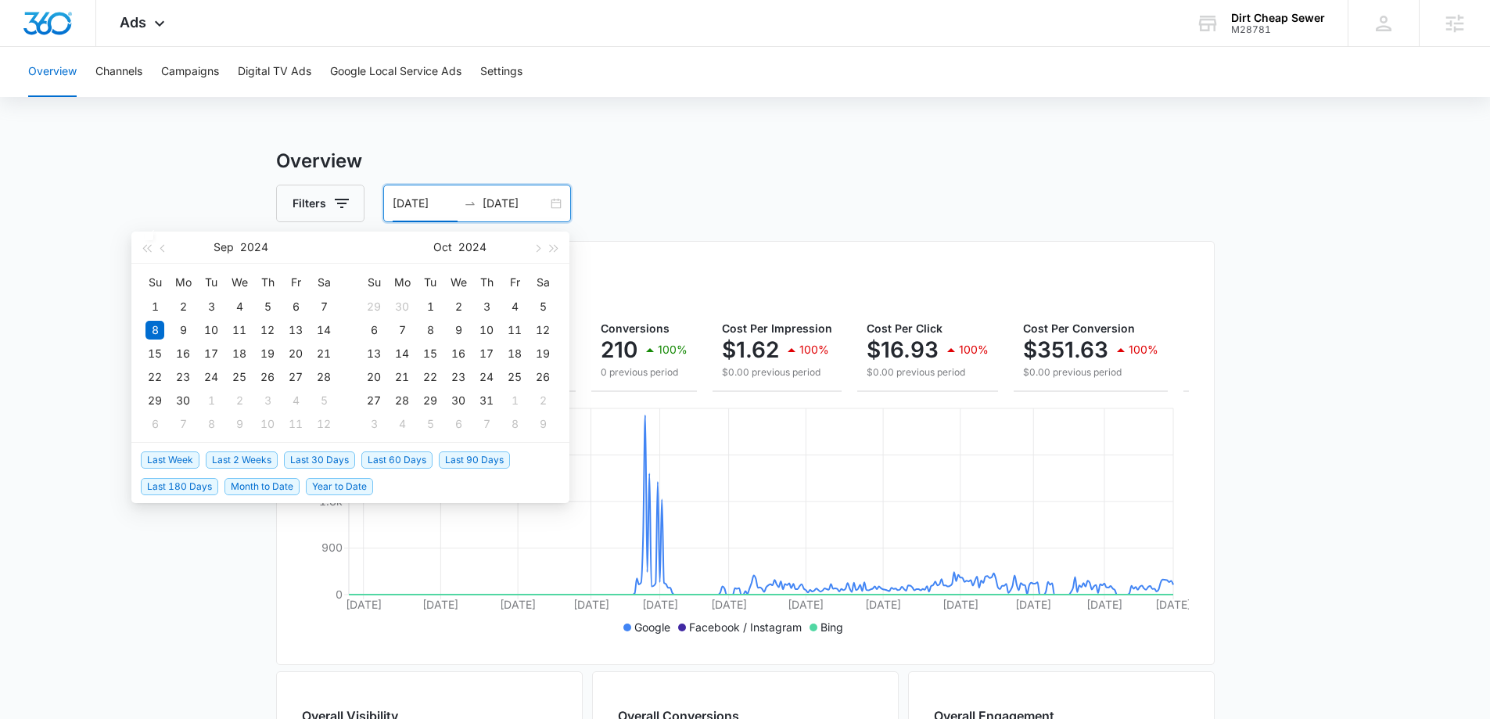
click at [180, 457] on span "Last Week" at bounding box center [170, 459] width 59 height 17
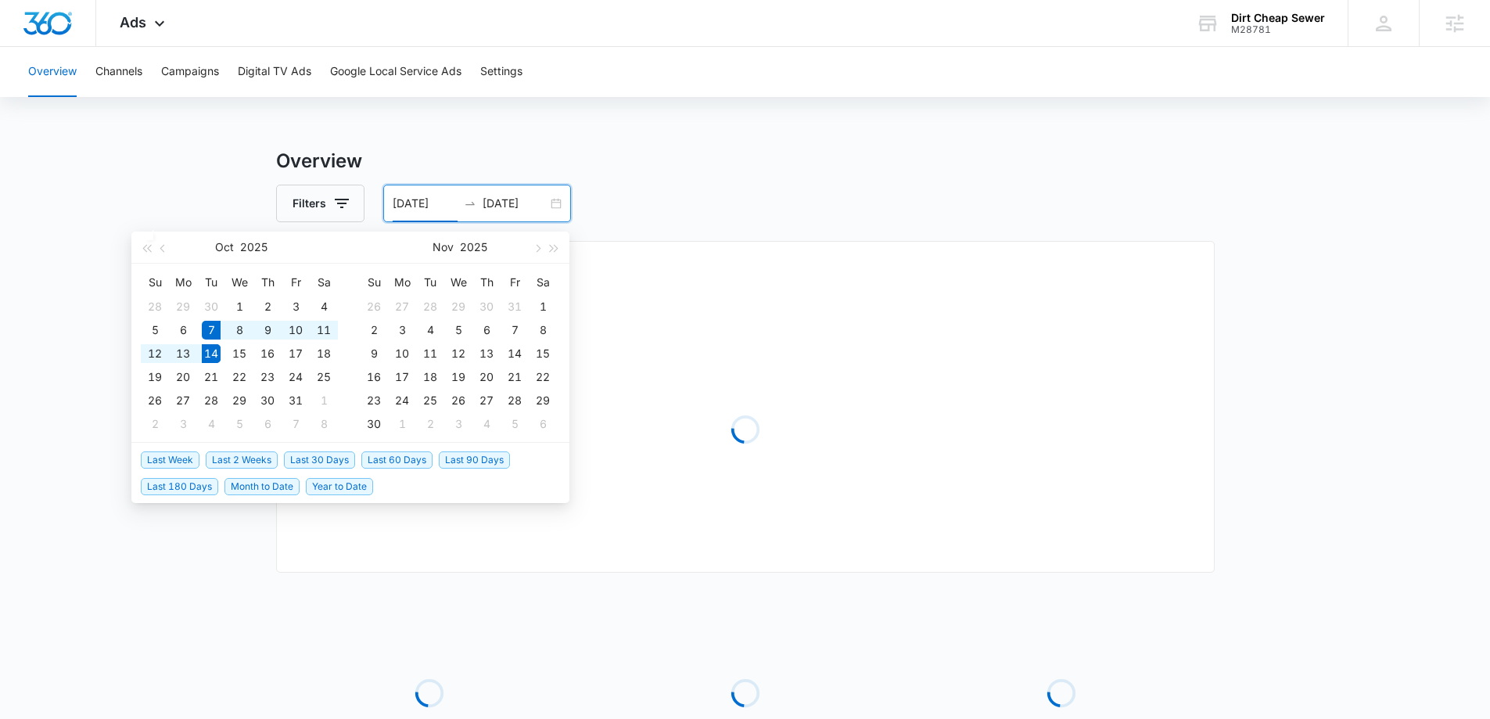
type input "[DATE]"
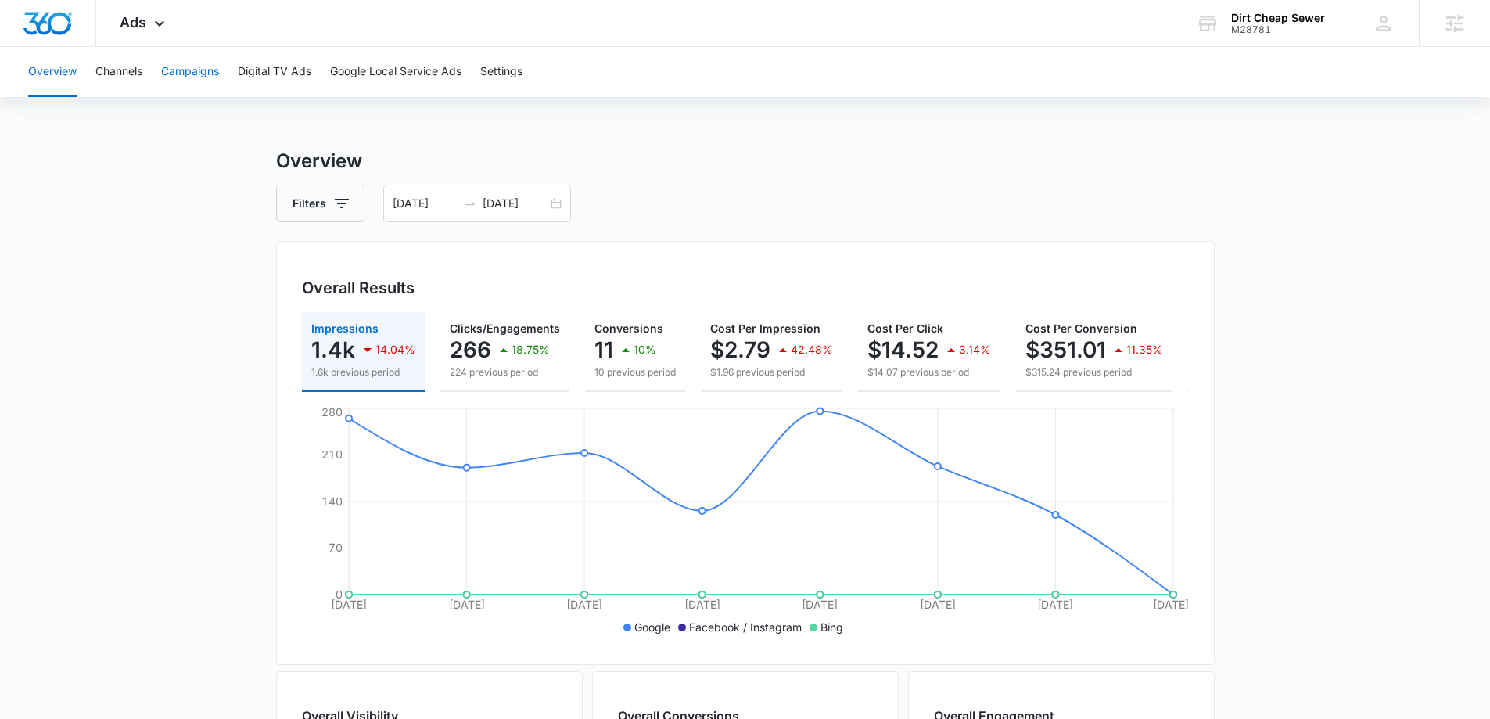
click at [217, 73] on button "Campaigns" at bounding box center [190, 72] width 58 height 50
click at [124, 27] on span "Ads" at bounding box center [133, 22] width 27 height 16
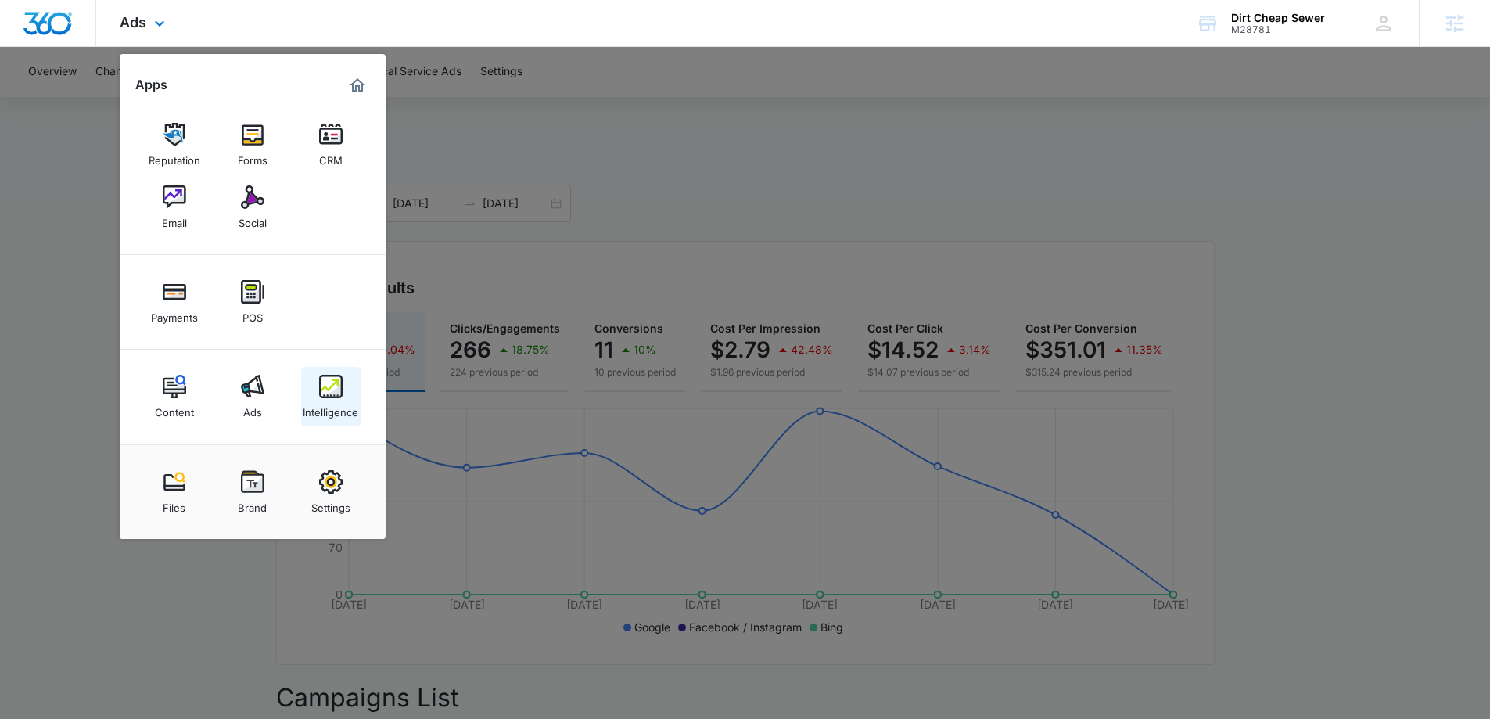
click at [332, 413] on div "Intelligence" at bounding box center [331, 408] width 56 height 20
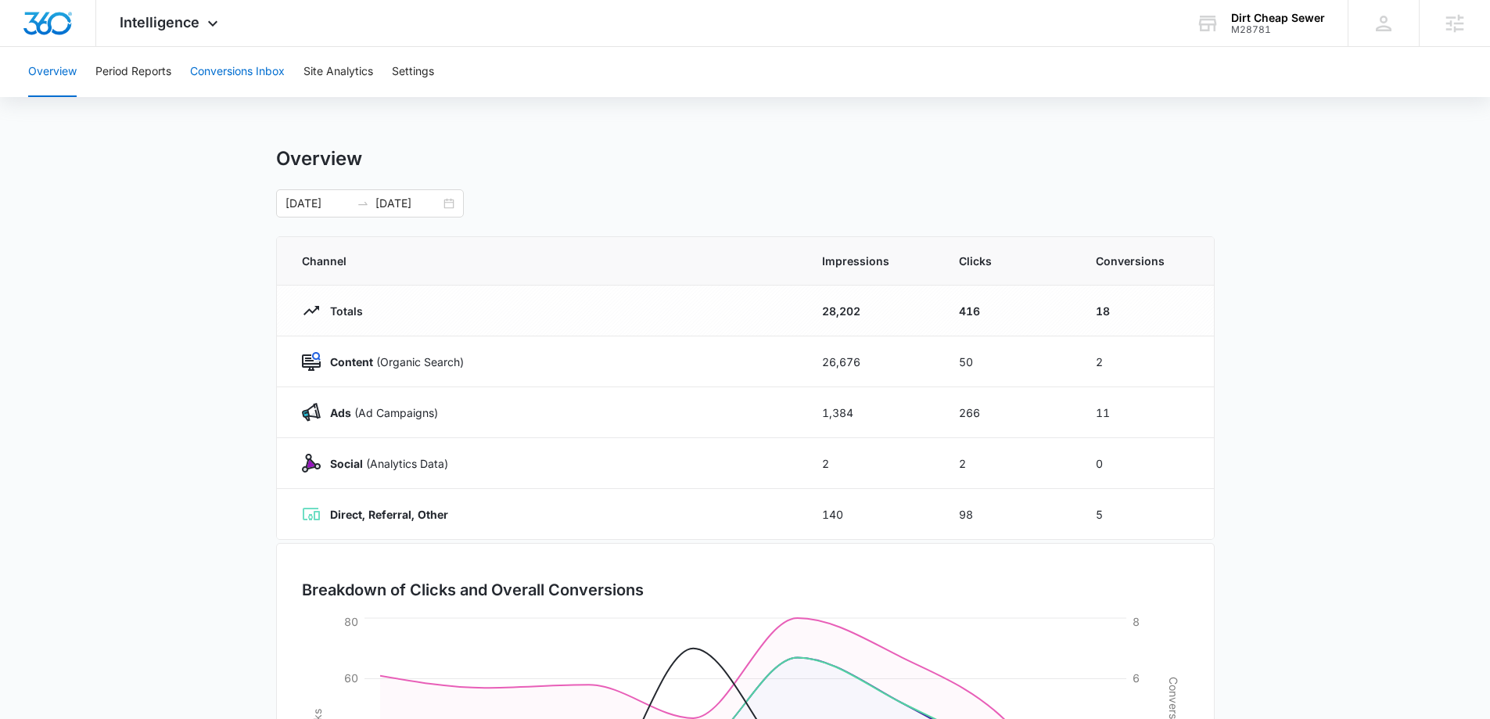
click at [236, 84] on button "Conversions Inbox" at bounding box center [237, 72] width 95 height 50
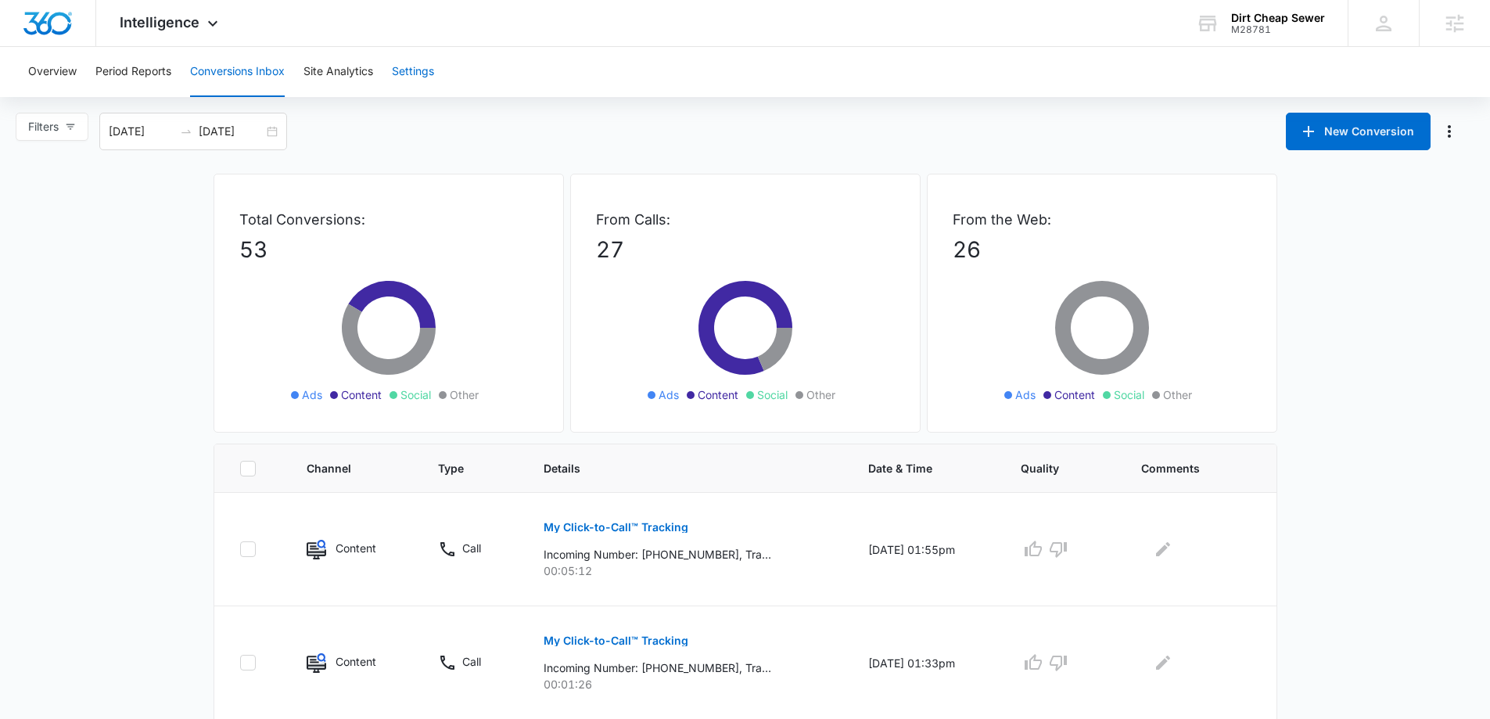
click at [416, 73] on button "Settings" at bounding box center [413, 72] width 42 height 50
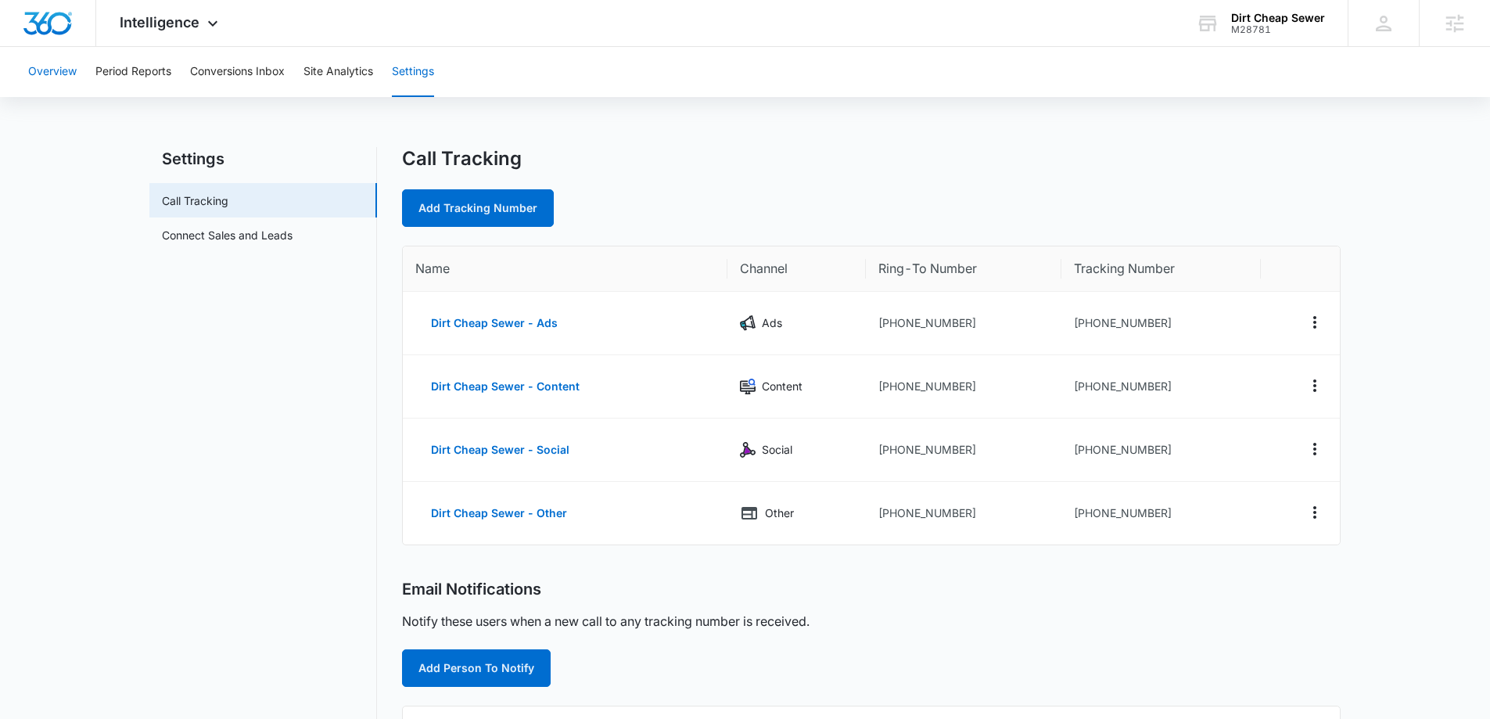
click at [64, 65] on button "Overview" at bounding box center [52, 72] width 48 height 50
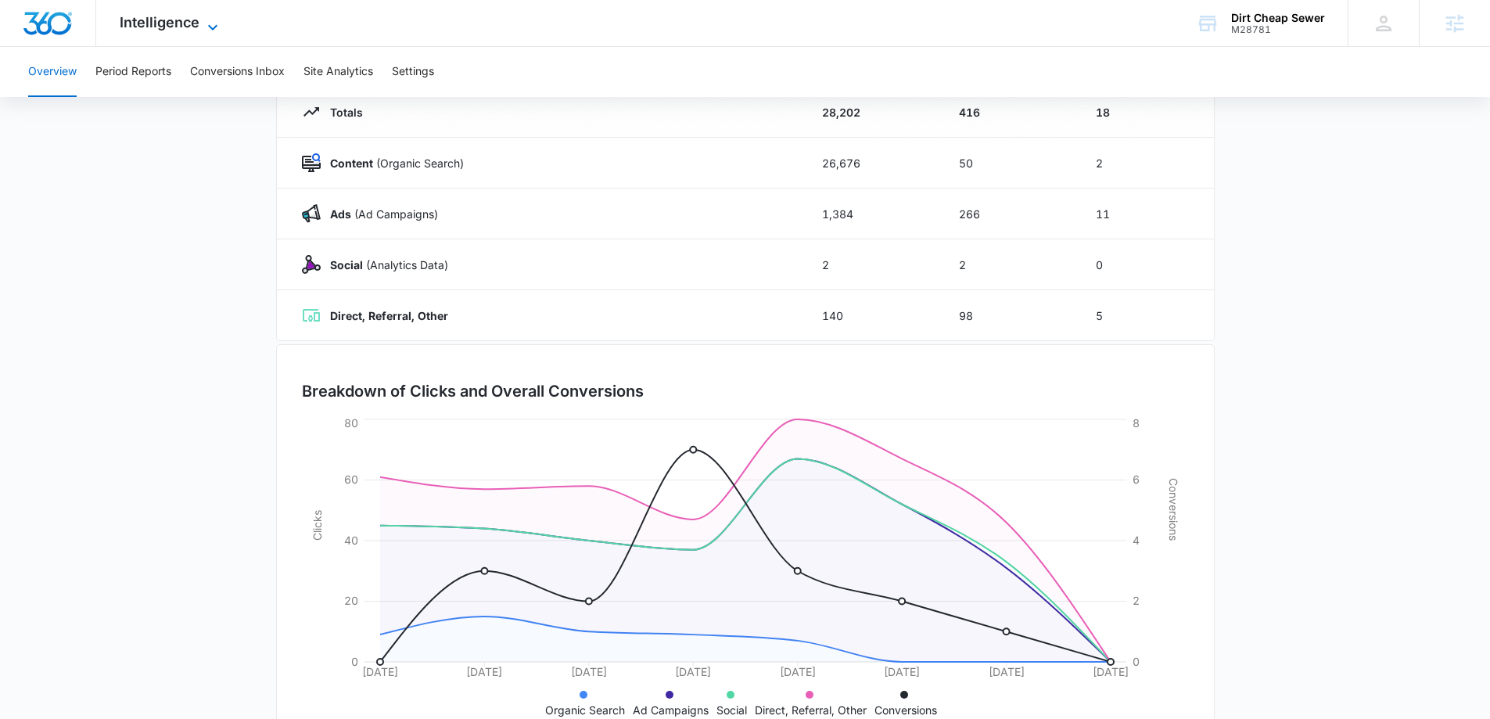
scroll to position [171, 0]
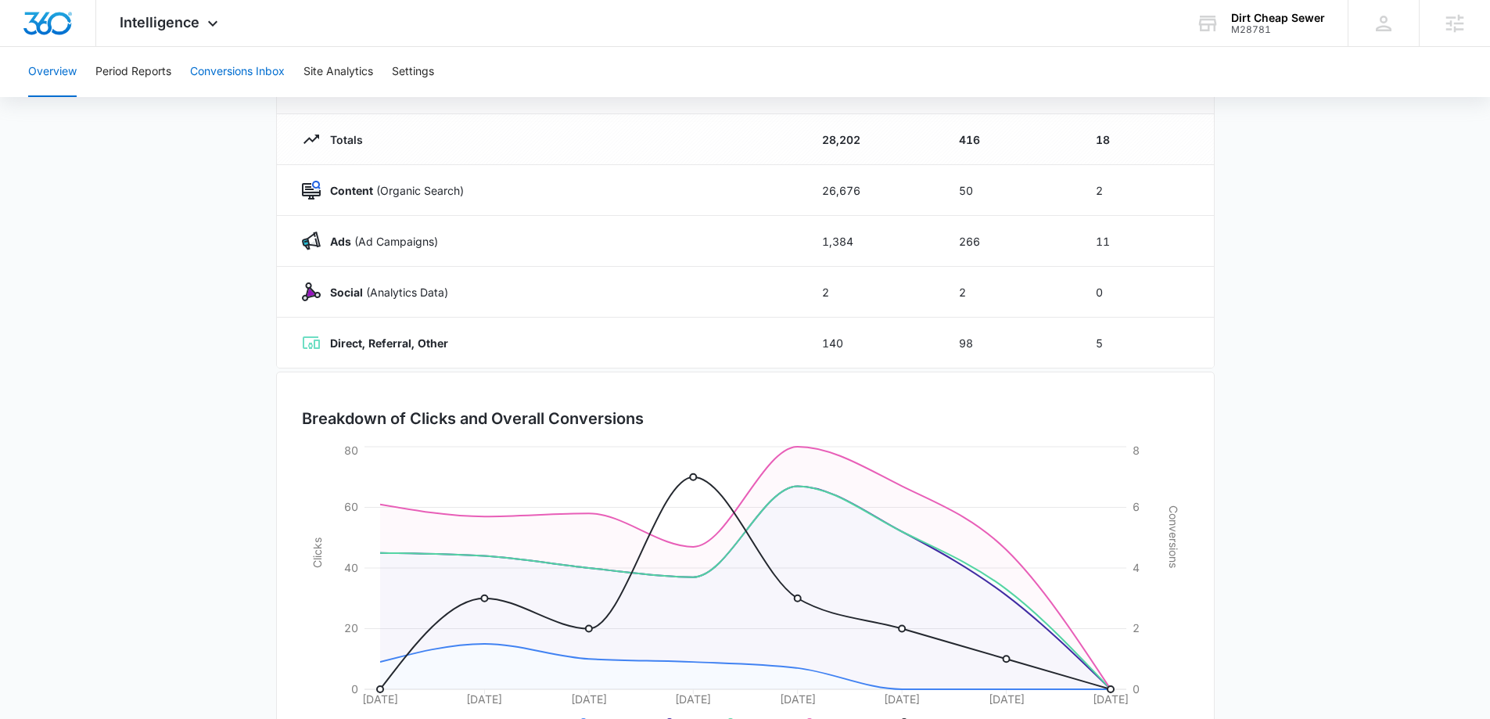
click at [264, 71] on button "Conversions Inbox" at bounding box center [237, 72] width 95 height 50
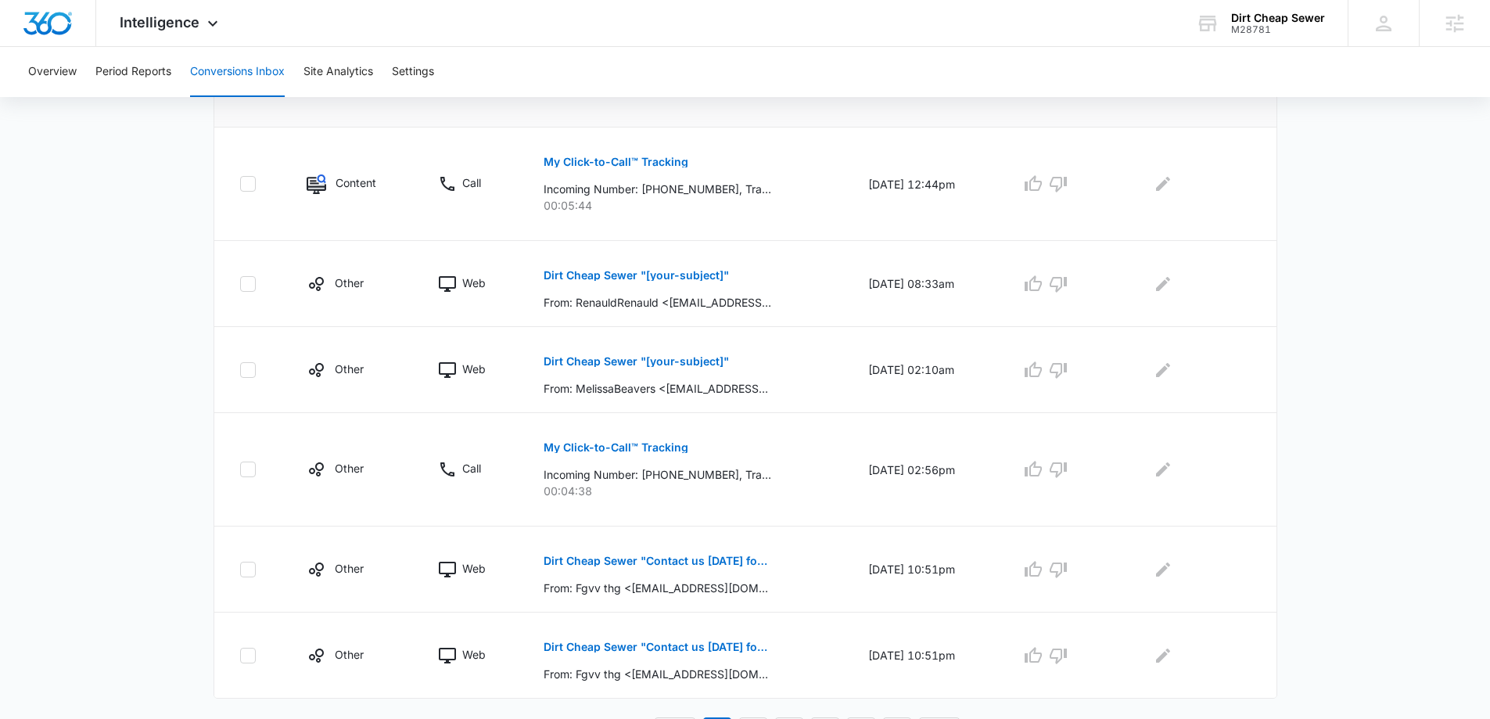
scroll to position [847, 0]
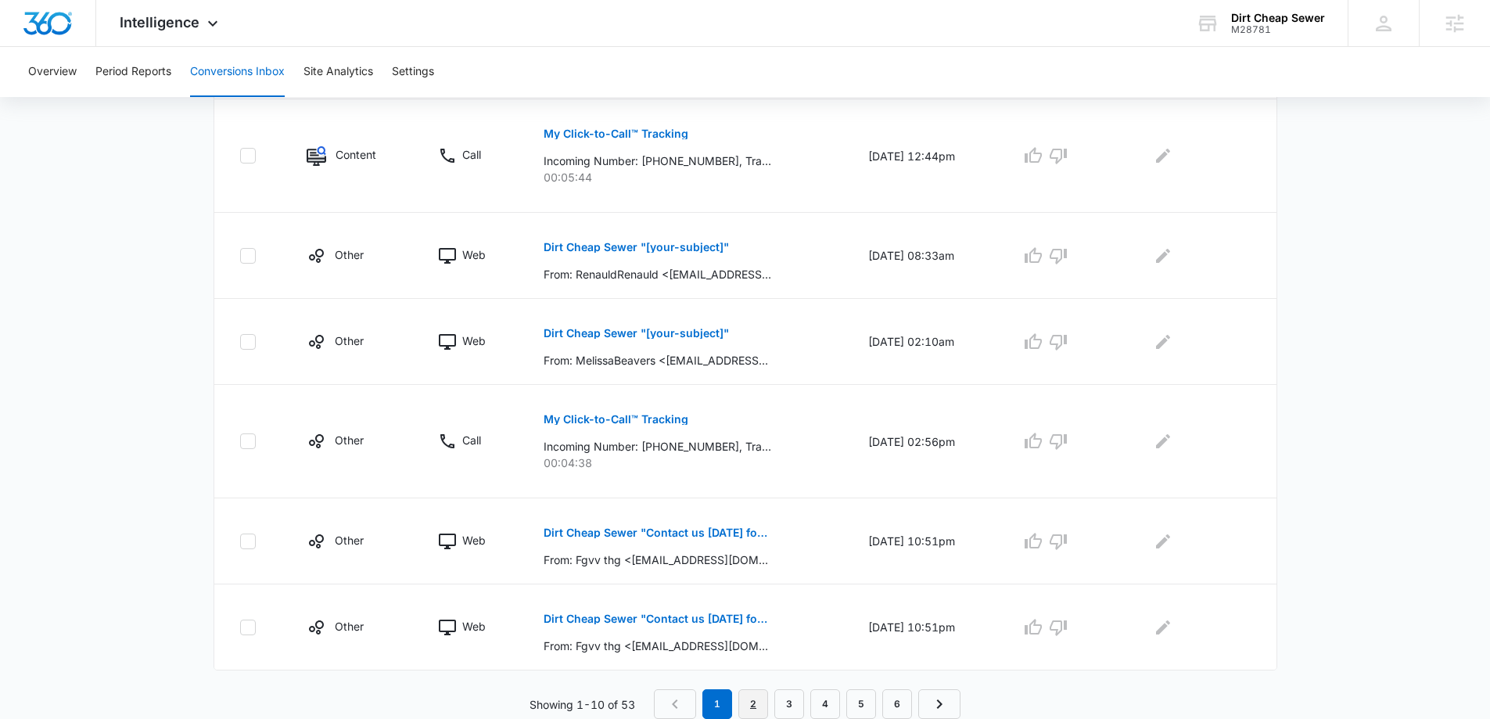
click at [752, 705] on link "2" at bounding box center [753, 704] width 30 height 30
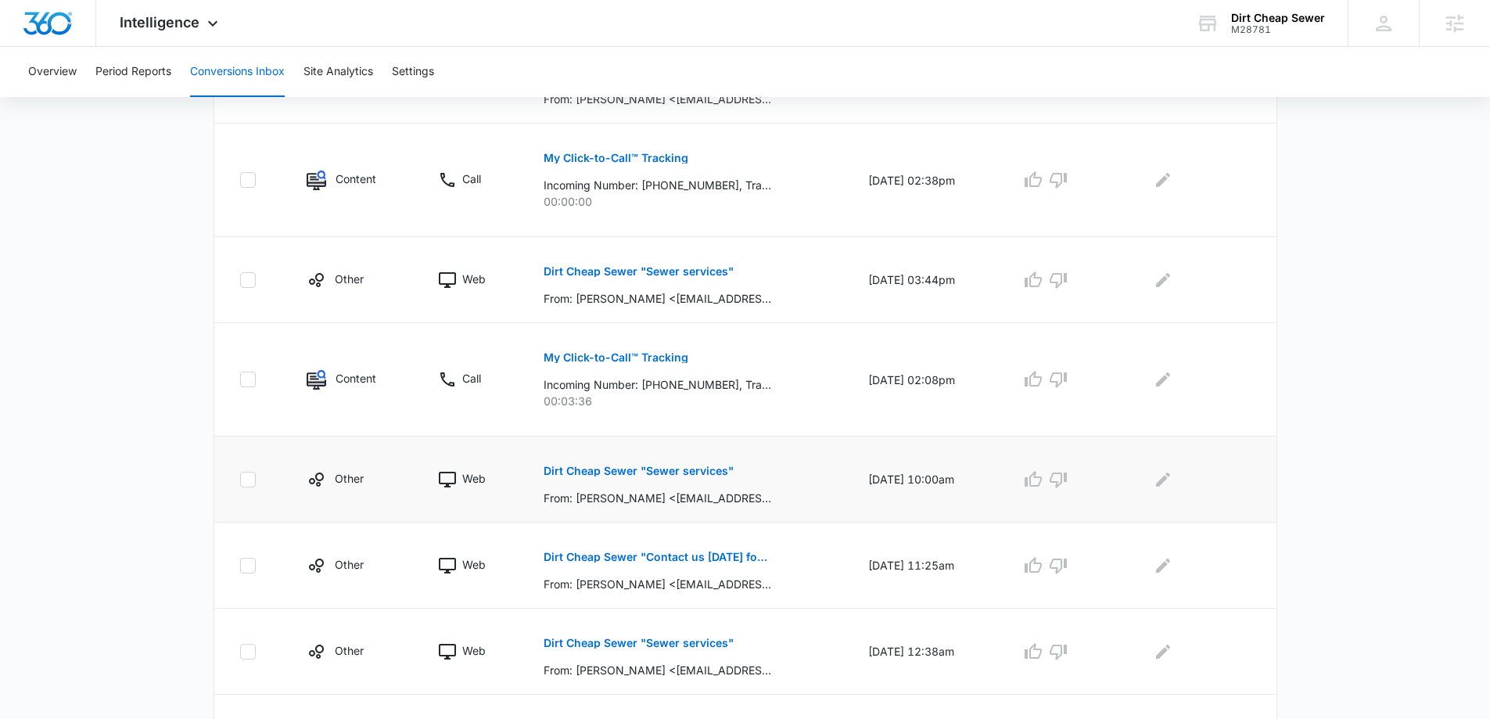
scroll to position [737, 0]
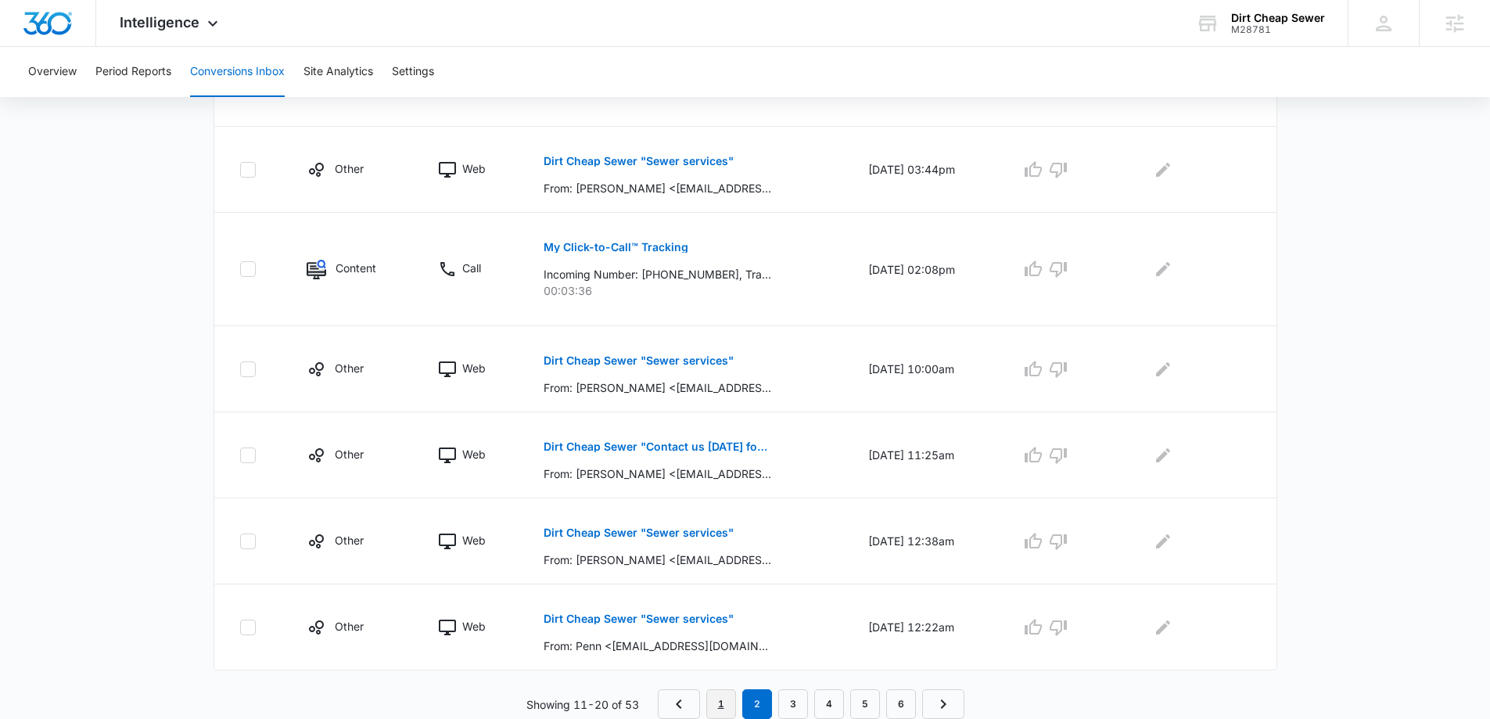
click at [714, 698] on link "1" at bounding box center [721, 704] width 30 height 30
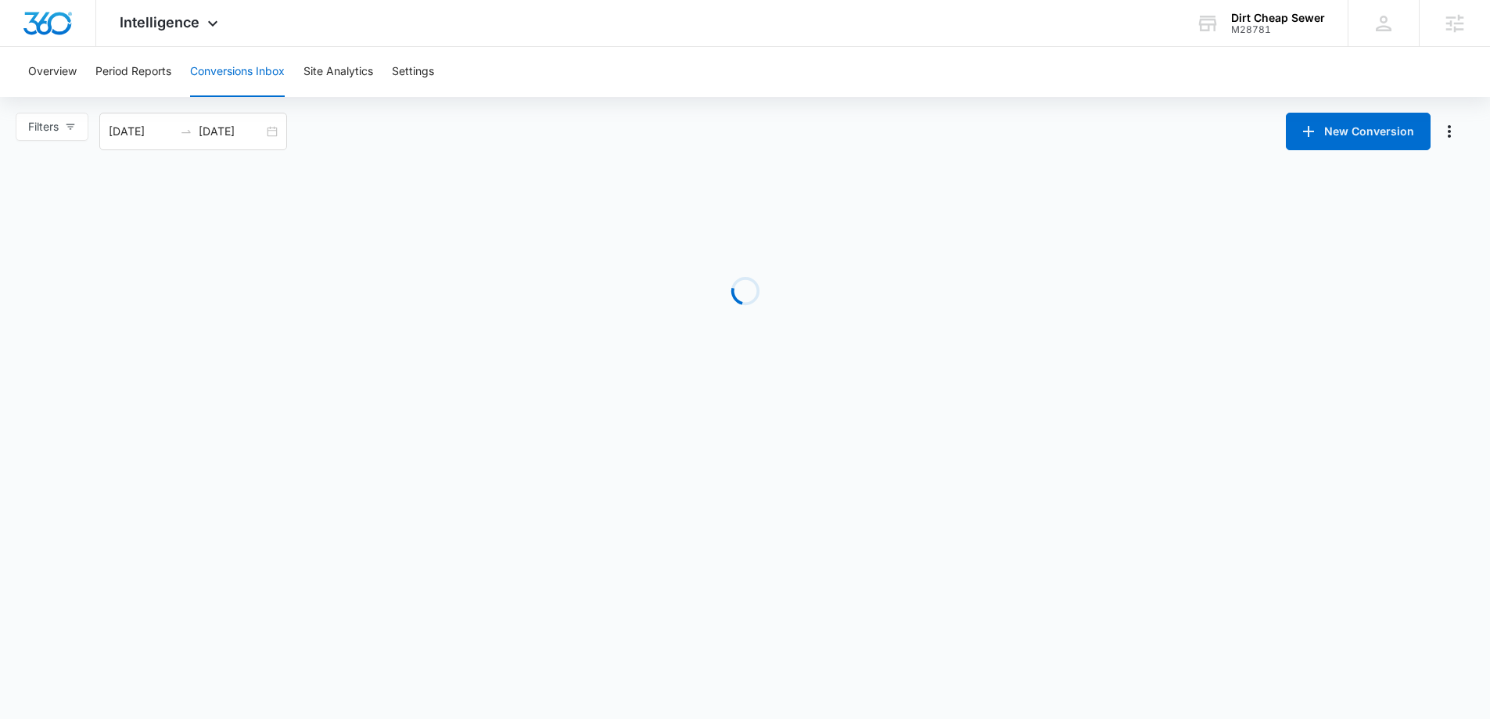
scroll to position [0, 0]
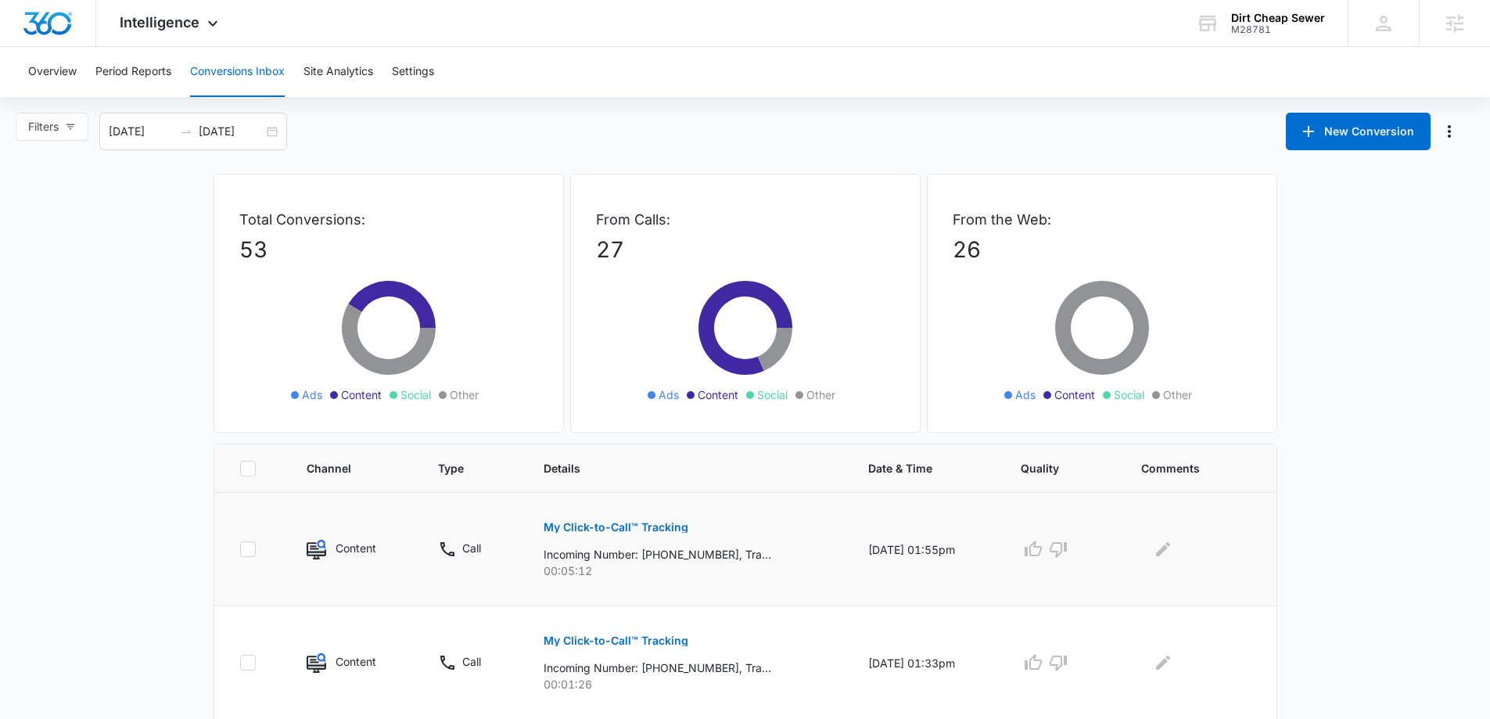
click at [629, 530] on p "My Click-to-Call™ Tracking" at bounding box center [615, 527] width 145 height 11
